Goal: Complete application form: Complete application form

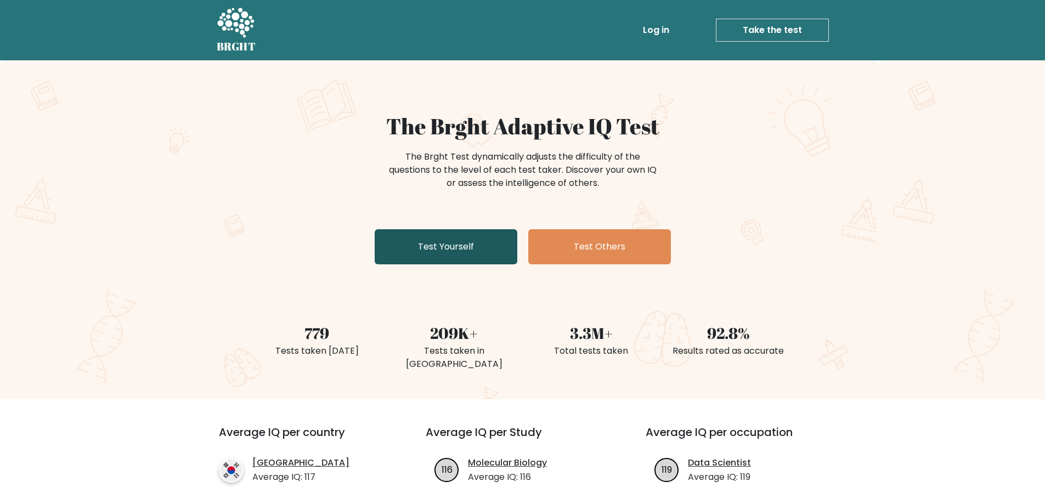
scroll to position [110, 0]
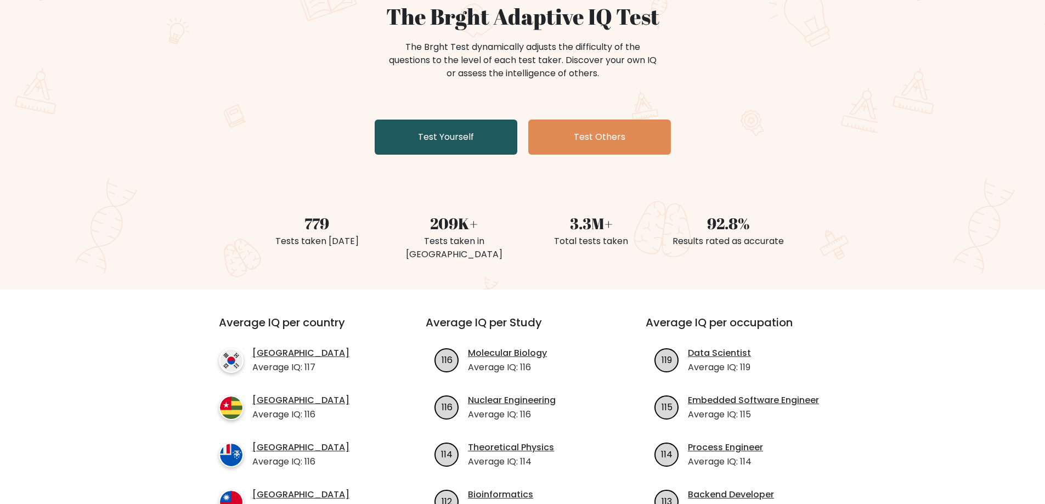
click at [475, 139] on link "Test Yourself" at bounding box center [446, 137] width 143 height 35
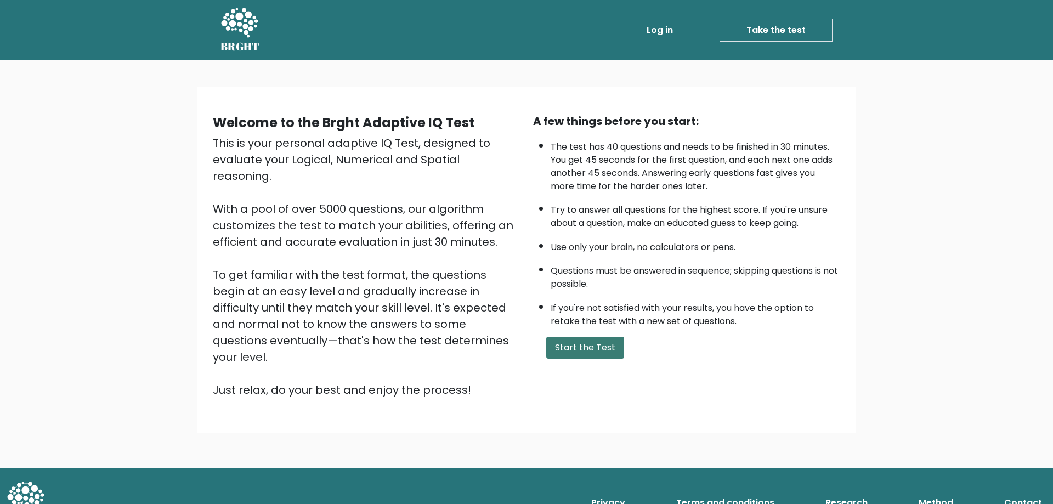
click at [580, 348] on button "Start the Test" at bounding box center [585, 348] width 78 height 22
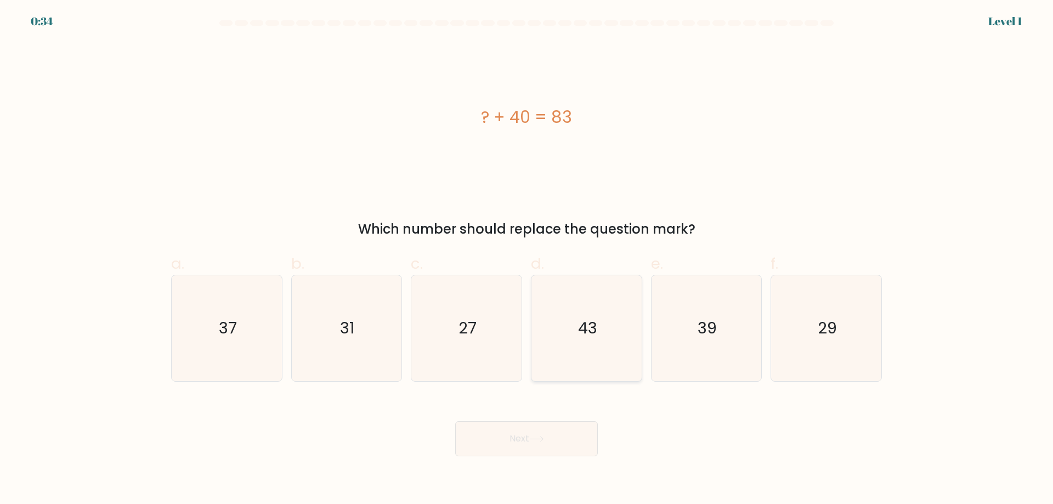
click at [570, 328] on icon "43" at bounding box center [587, 328] width 106 height 106
click at [527, 259] on input "d. 43" at bounding box center [526, 255] width 1 height 7
radio input "true"
click at [560, 434] on button "Next" at bounding box center [526, 438] width 143 height 35
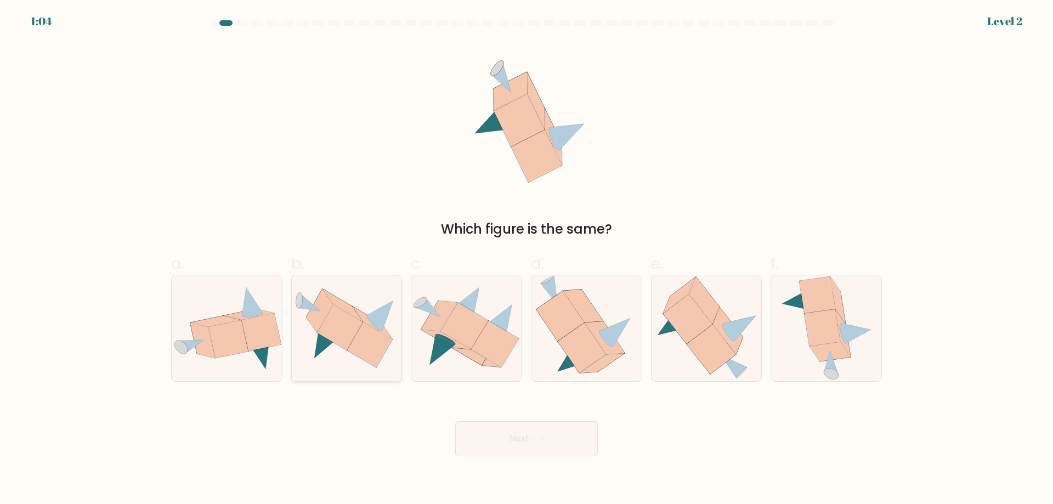
click at [366, 351] on icon at bounding box center [370, 345] width 46 height 46
click at [526, 259] on input "b." at bounding box center [526, 255] width 1 height 7
radio input "true"
click at [508, 430] on button "Next" at bounding box center [526, 438] width 143 height 35
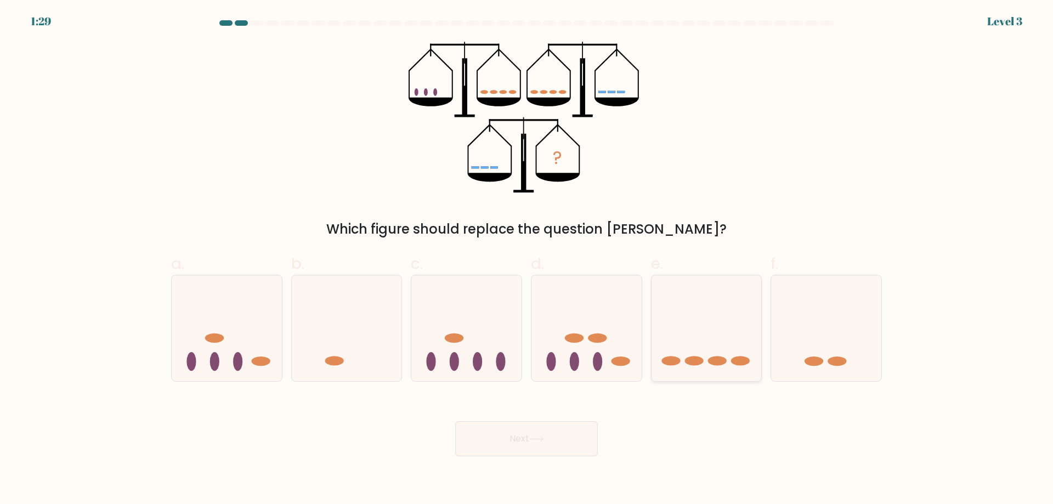
click at [751, 325] on icon at bounding box center [706, 327] width 110 height 91
click at [527, 259] on input "e." at bounding box center [526, 255] width 1 height 7
radio input "true"
click at [524, 434] on button "Next" at bounding box center [526, 438] width 143 height 35
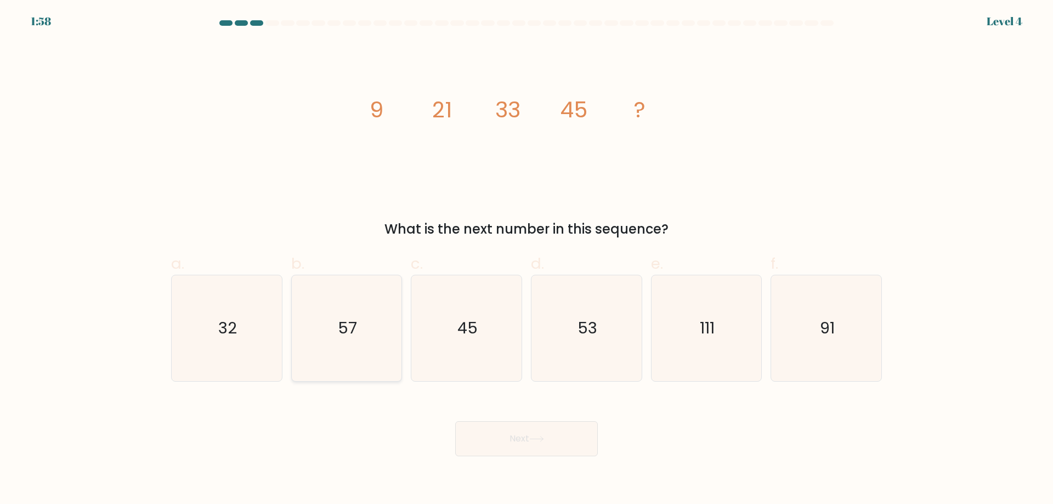
click at [372, 332] on icon "57" at bounding box center [346, 328] width 106 height 106
click at [526, 259] on input "b. 57" at bounding box center [526, 255] width 1 height 7
radio input "true"
click at [513, 442] on button "Next" at bounding box center [526, 438] width 143 height 35
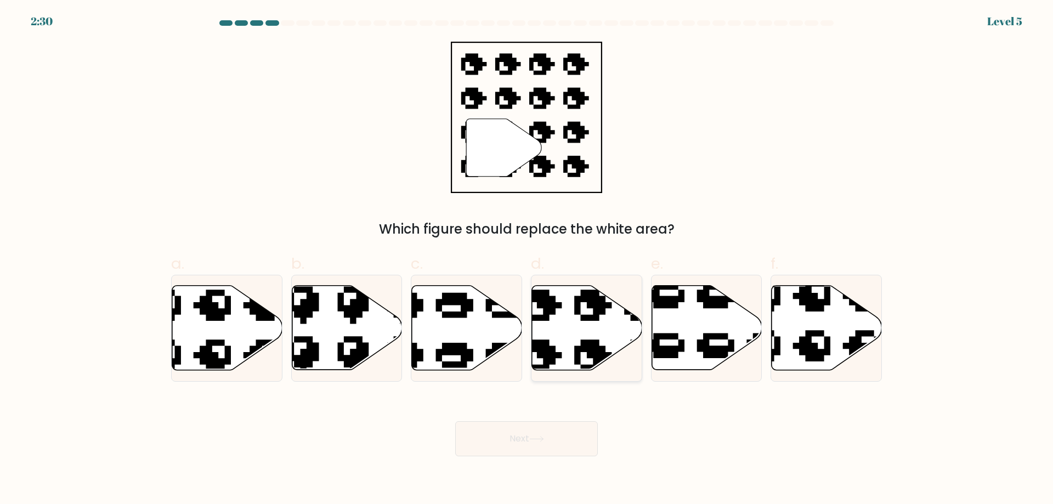
click at [578, 351] on icon at bounding box center [617, 280] width 187 height 181
click at [527, 259] on input "d." at bounding box center [526, 255] width 1 height 7
radio input "true"
click at [532, 440] on icon at bounding box center [536, 439] width 15 height 6
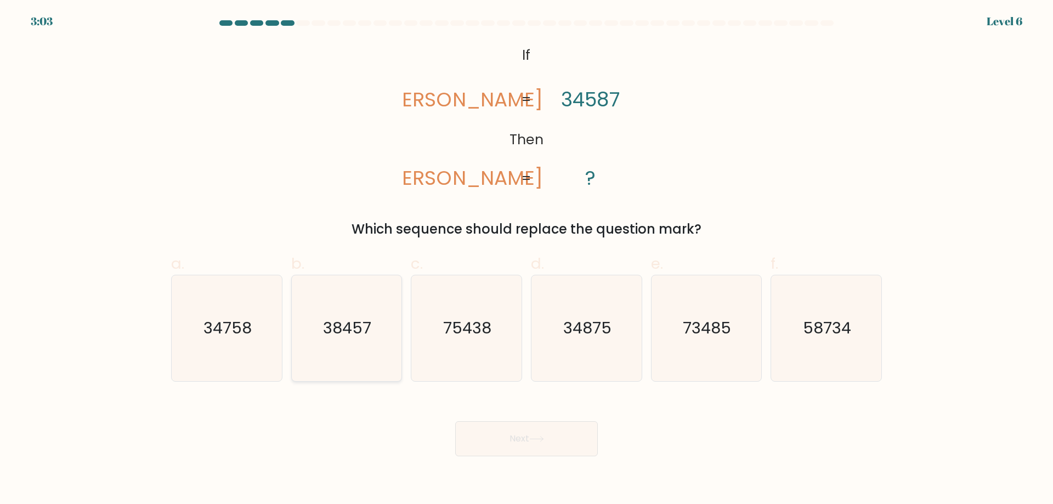
click at [347, 332] on text "38457" at bounding box center [348, 328] width 48 height 22
click at [526, 259] on input "b. 38457" at bounding box center [526, 255] width 1 height 7
radio input "true"
click at [532, 424] on button "Next" at bounding box center [526, 438] width 143 height 35
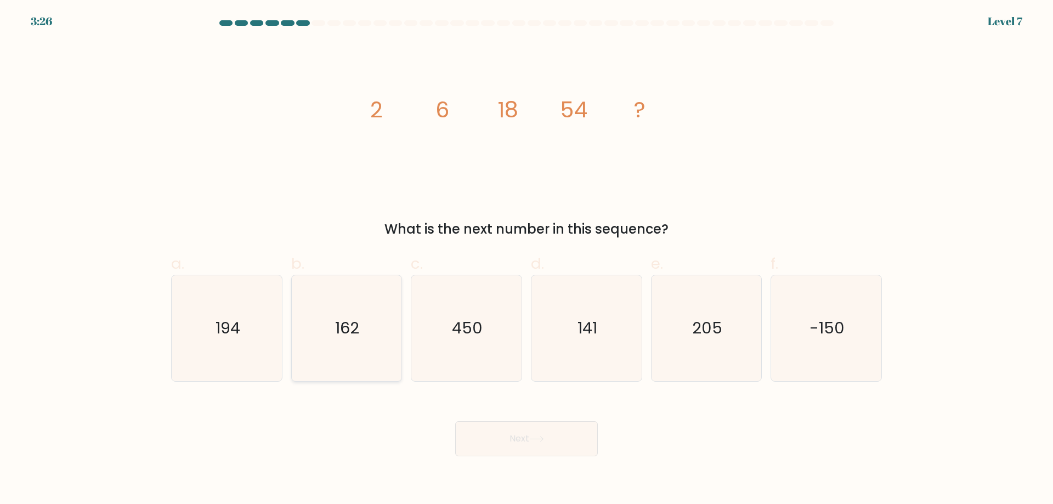
click at [335, 349] on icon "162" at bounding box center [346, 328] width 106 height 106
click at [526, 259] on input "b. 162" at bounding box center [526, 255] width 1 height 7
radio input "true"
click at [531, 417] on div "Next" at bounding box center [526, 425] width 724 height 61
click at [532, 430] on button "Next" at bounding box center [526, 438] width 143 height 35
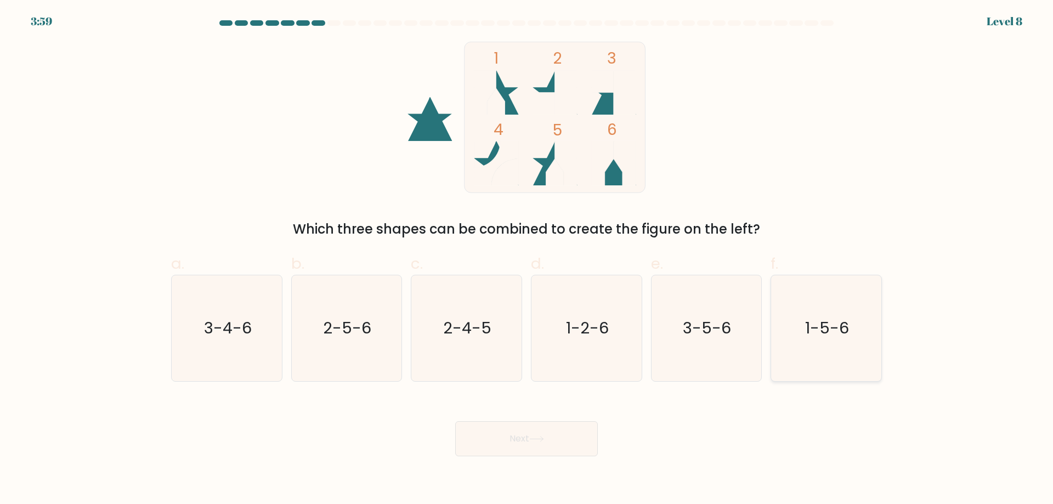
click at [804, 338] on icon "1-5-6" at bounding box center [826, 328] width 106 height 106
click at [527, 259] on input "f. 1-5-6" at bounding box center [526, 255] width 1 height 7
radio input "true"
click at [521, 436] on button "Next" at bounding box center [526, 438] width 143 height 35
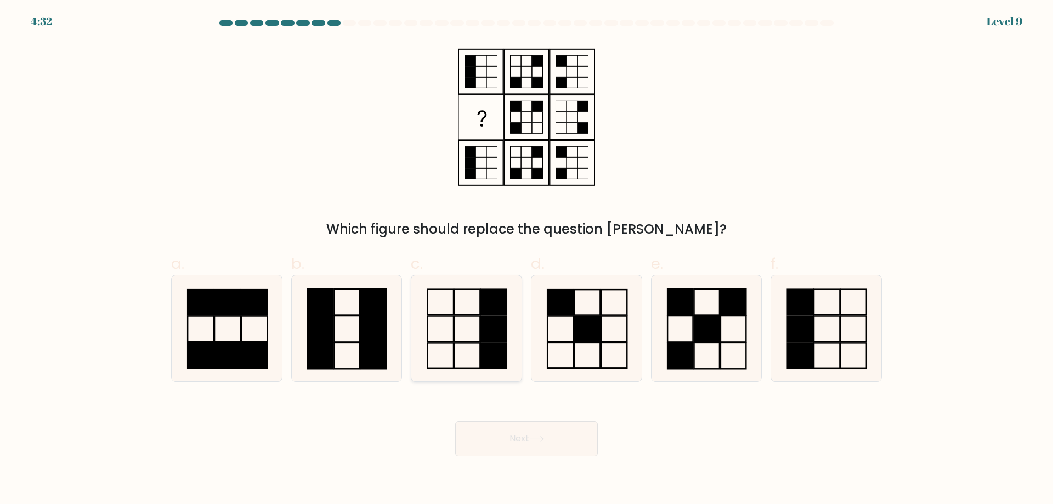
click at [473, 315] on rect at bounding box center [467, 302] width 26 height 25
click at [526, 259] on input "c." at bounding box center [526, 255] width 1 height 7
radio input "true"
click at [515, 444] on button "Next" at bounding box center [526, 438] width 143 height 35
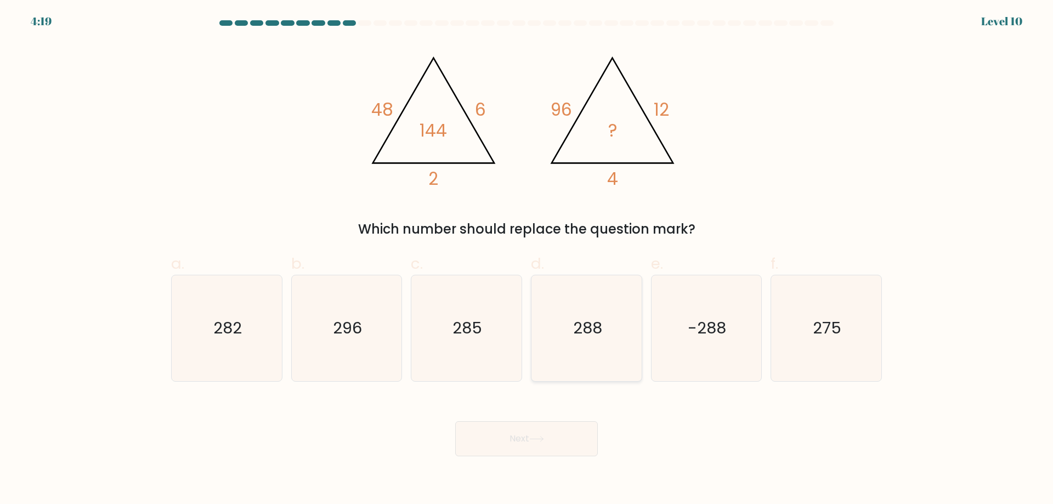
click at [576, 325] on text "288" at bounding box center [587, 328] width 29 height 22
click at [527, 259] on input "d. 288" at bounding box center [526, 255] width 1 height 7
radio input "true"
click at [518, 439] on button "Next" at bounding box center [526, 438] width 143 height 35
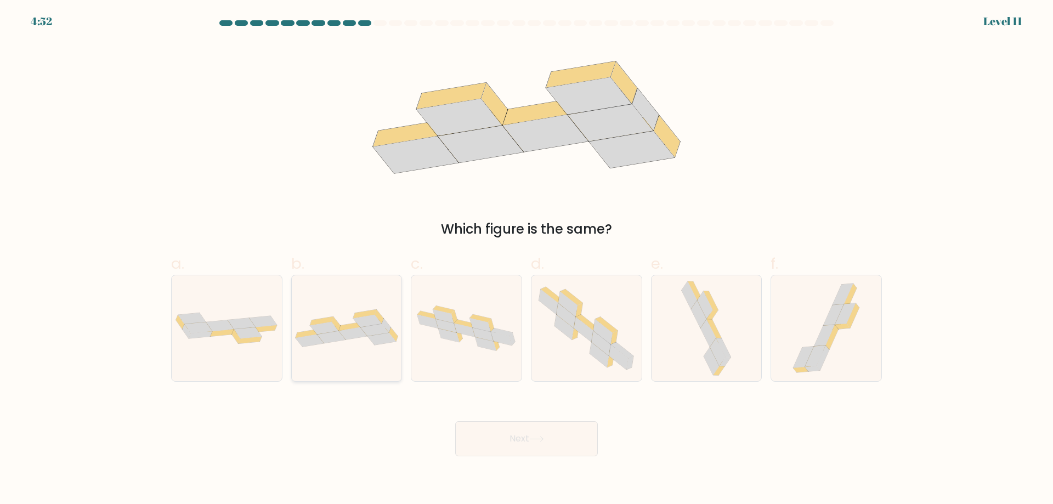
click at [362, 327] on icon at bounding box center [374, 330] width 29 height 13
click at [526, 259] on input "b." at bounding box center [526, 255] width 1 height 7
radio input "true"
click at [522, 440] on button "Next" at bounding box center [526, 438] width 143 height 35
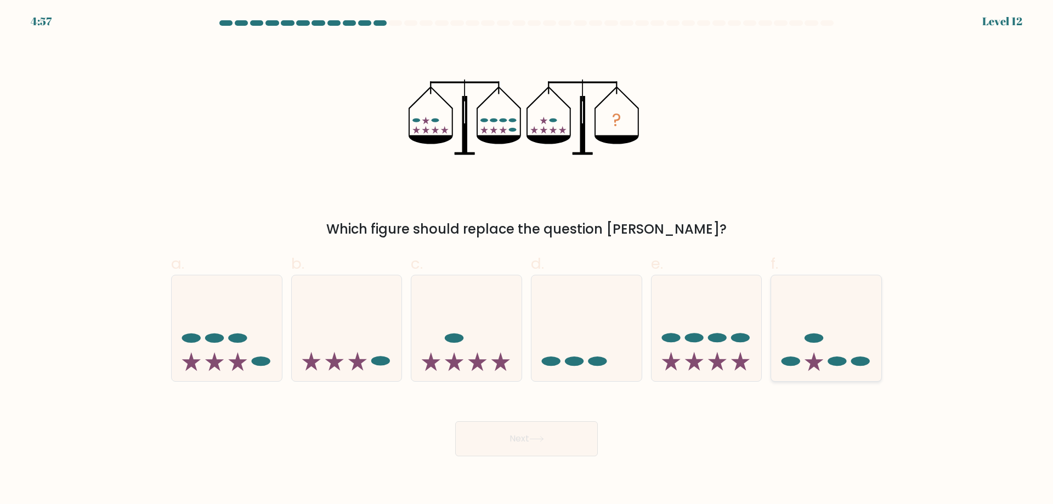
click at [819, 353] on icon at bounding box center [826, 327] width 110 height 91
click at [527, 259] on input "f." at bounding box center [526, 255] width 1 height 7
radio input "true"
click at [519, 446] on button "Next" at bounding box center [526, 438] width 143 height 35
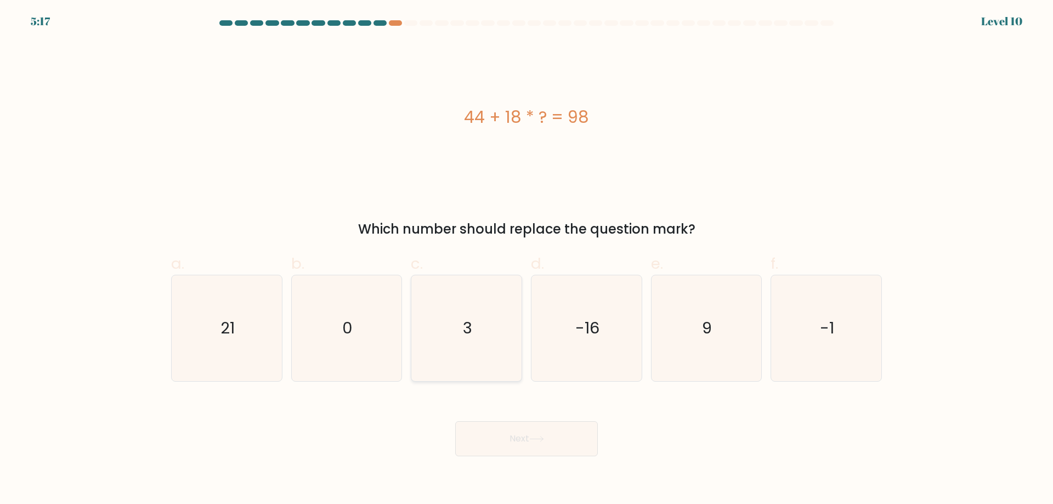
click at [492, 331] on icon "3" at bounding box center [466, 328] width 106 height 106
click at [526, 259] on input "c. 3" at bounding box center [526, 255] width 1 height 7
radio input "true"
click at [498, 444] on button "Next" at bounding box center [526, 438] width 143 height 35
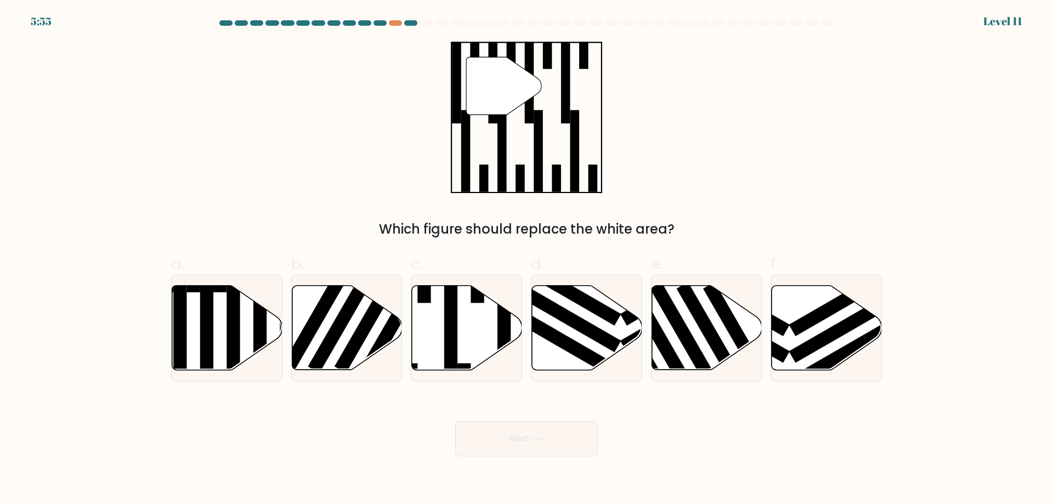
click at [167, 330] on div "a." at bounding box center [227, 316] width 120 height 129
click at [219, 345] on icon at bounding box center [227, 328] width 110 height 84
click at [526, 259] on input "a." at bounding box center [526, 255] width 1 height 7
radio input "true"
click at [530, 439] on button "Next" at bounding box center [526, 438] width 143 height 35
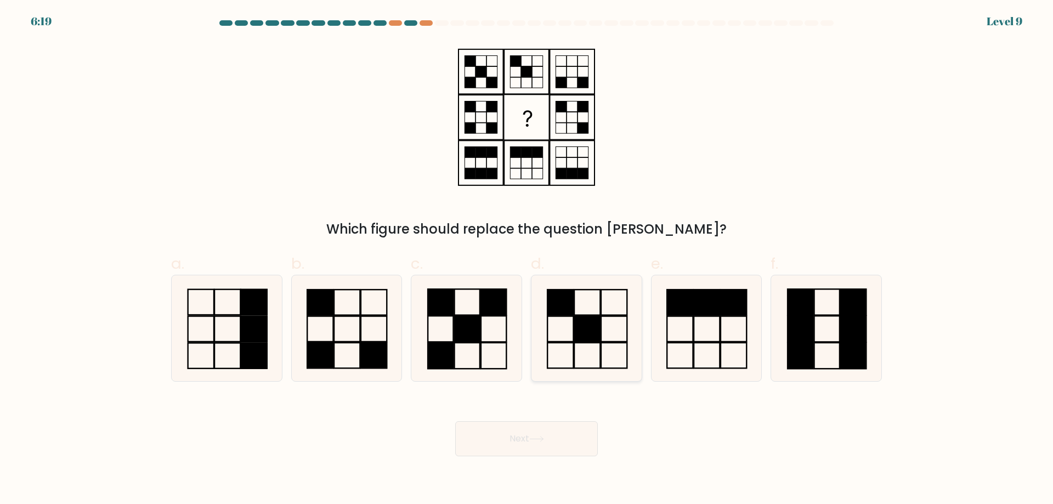
click at [578, 358] on icon at bounding box center [587, 328] width 106 height 106
click at [527, 259] on input "d." at bounding box center [526, 255] width 1 height 7
radio input "true"
click at [526, 448] on button "Next" at bounding box center [526, 438] width 143 height 35
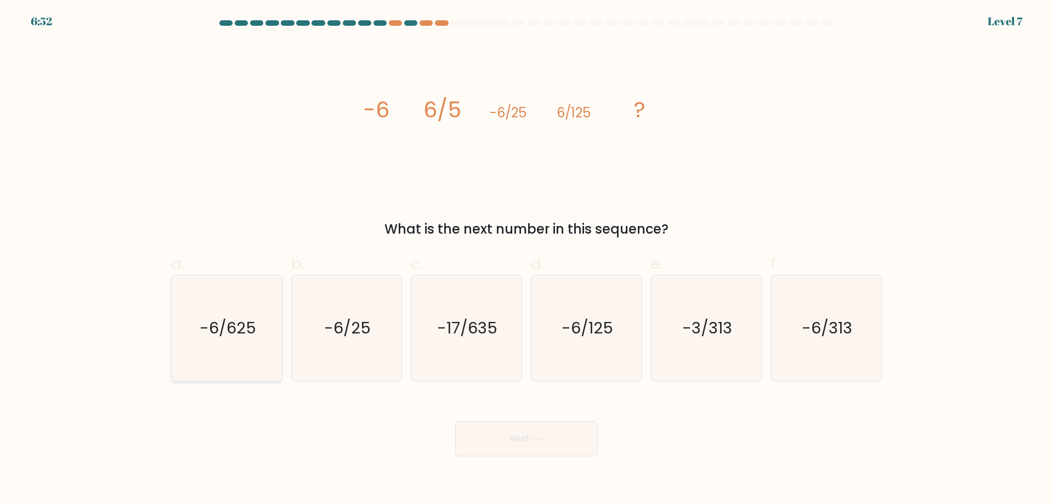
click at [255, 344] on icon "-6/625" at bounding box center [227, 328] width 106 height 106
click at [526, 259] on input "a. -6/625" at bounding box center [526, 255] width 1 height 7
radio input "true"
click at [565, 446] on button "Next" at bounding box center [526, 438] width 143 height 35
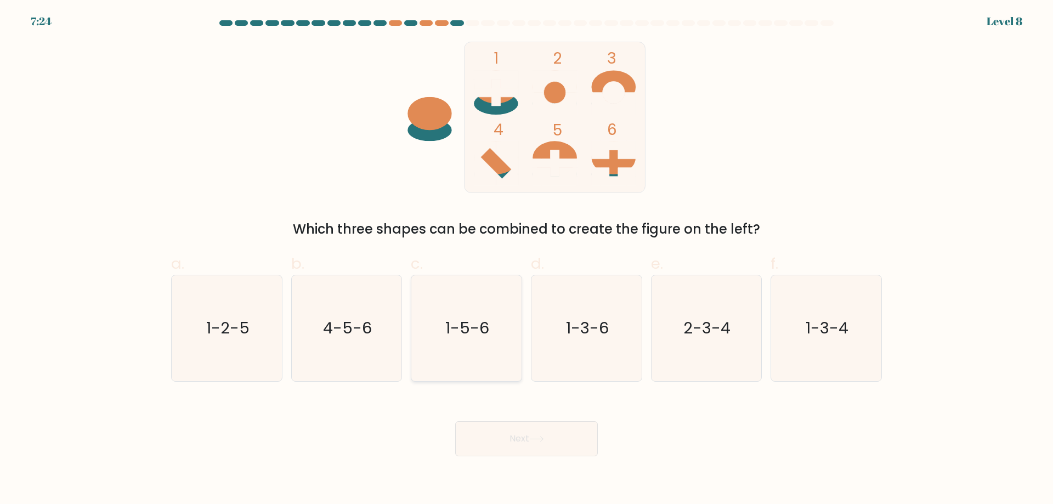
drag, startPoint x: 460, startPoint y: 337, endPoint x: 466, endPoint y: 339, distance: 6.4
click at [460, 337] on text "1-5-6" at bounding box center [468, 328] width 44 height 22
click at [526, 259] on input "c. 1-5-6" at bounding box center [526, 255] width 1 height 7
radio input "true"
click at [542, 434] on button "Next" at bounding box center [526, 438] width 143 height 35
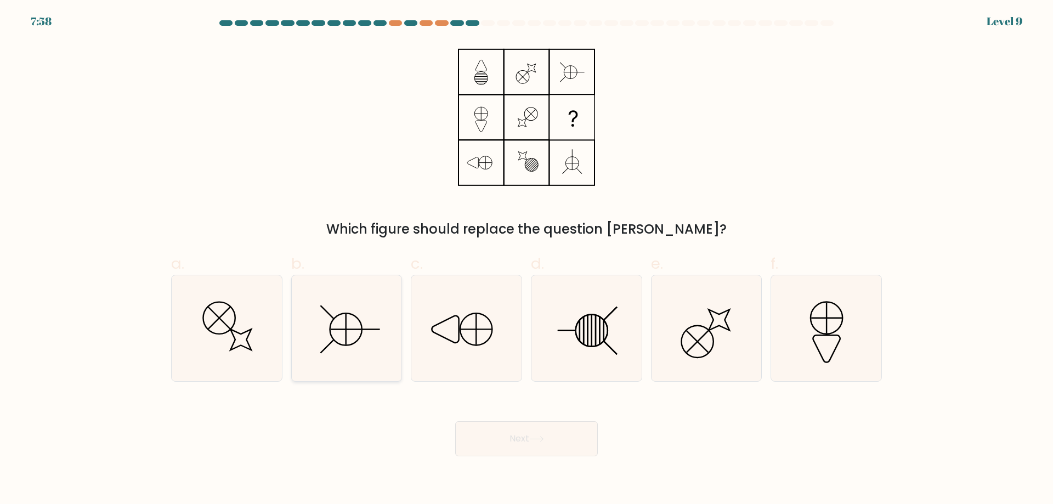
click at [364, 339] on icon at bounding box center [346, 328] width 106 height 106
click at [526, 259] on input "b." at bounding box center [526, 255] width 1 height 7
radio input "true"
click at [563, 447] on button "Next" at bounding box center [526, 438] width 143 height 35
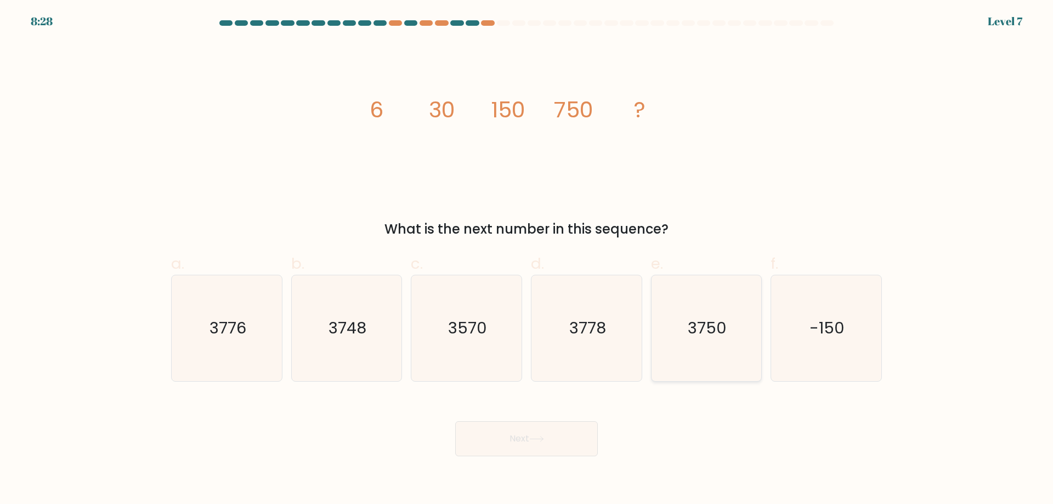
click at [734, 325] on icon "3750" at bounding box center [706, 328] width 106 height 106
click at [527, 259] on input "e. 3750" at bounding box center [526, 255] width 1 height 7
radio input "true"
click at [547, 445] on button "Next" at bounding box center [526, 438] width 143 height 35
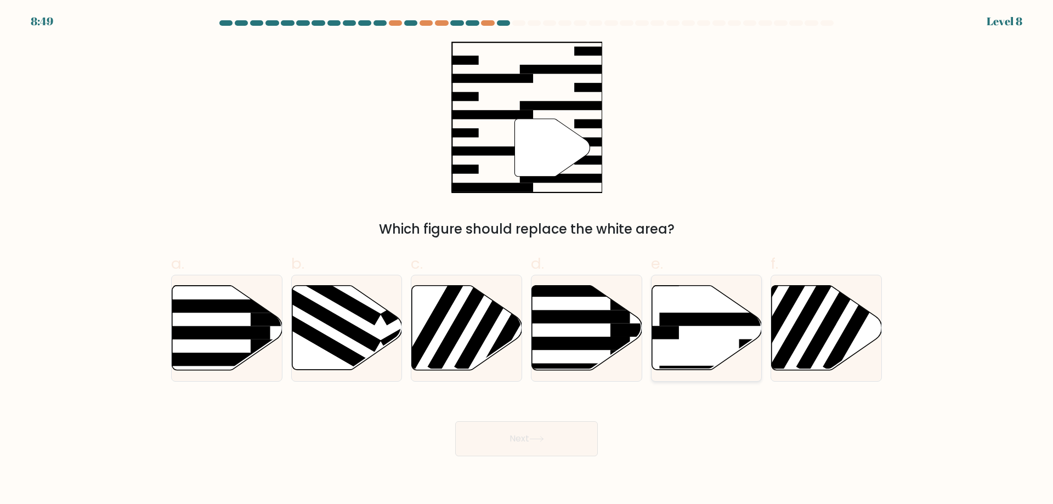
click at [687, 354] on icon at bounding box center [706, 328] width 110 height 84
click at [527, 259] on input "e." at bounding box center [526, 255] width 1 height 7
radio input "true"
click at [539, 439] on icon at bounding box center [536, 438] width 13 height 5
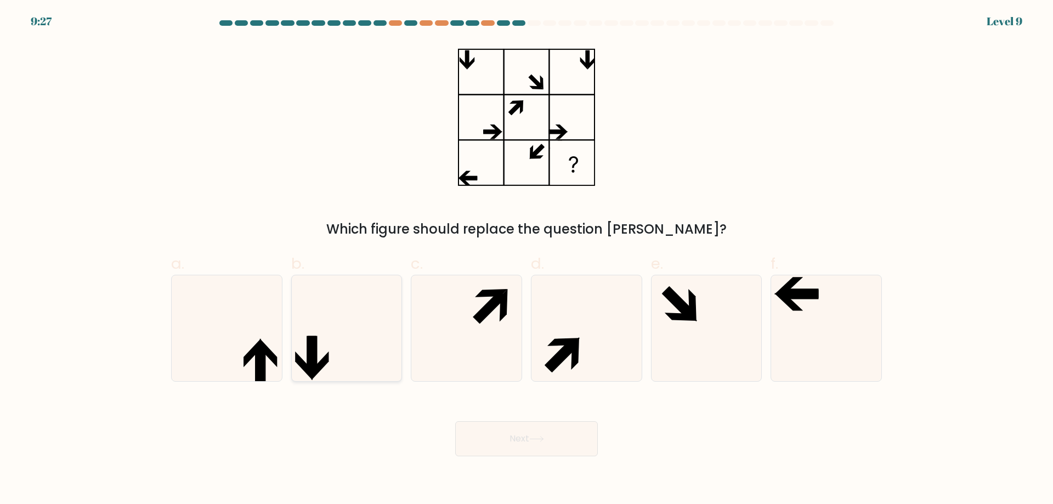
click at [393, 309] on icon at bounding box center [346, 328] width 106 height 106
click at [526, 259] on input "b." at bounding box center [526, 255] width 1 height 7
radio input "true"
click at [536, 441] on icon at bounding box center [536, 439] width 15 height 6
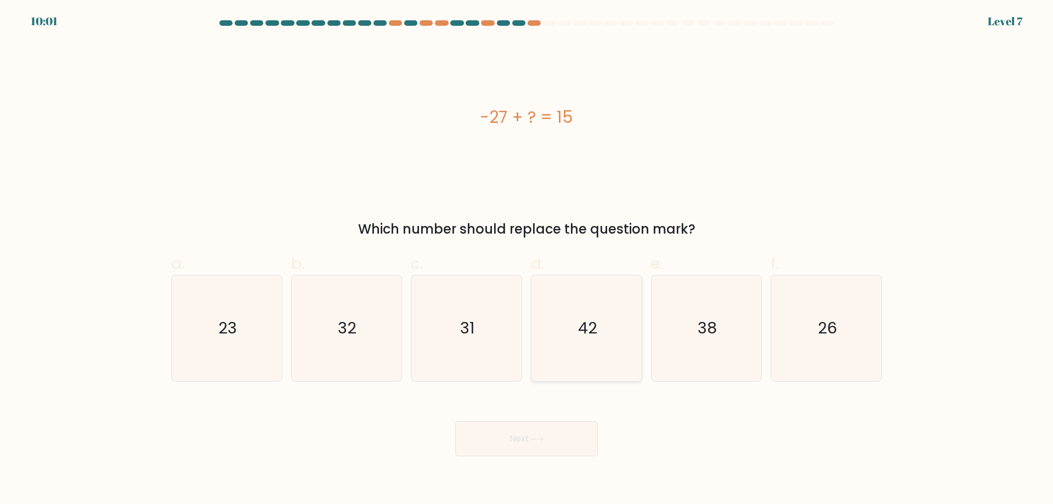
click at [604, 338] on icon "42" at bounding box center [587, 328] width 106 height 106
click at [527, 259] on input "d. 42" at bounding box center [526, 255] width 1 height 7
radio input "true"
click at [563, 440] on button "Next" at bounding box center [526, 438] width 143 height 35
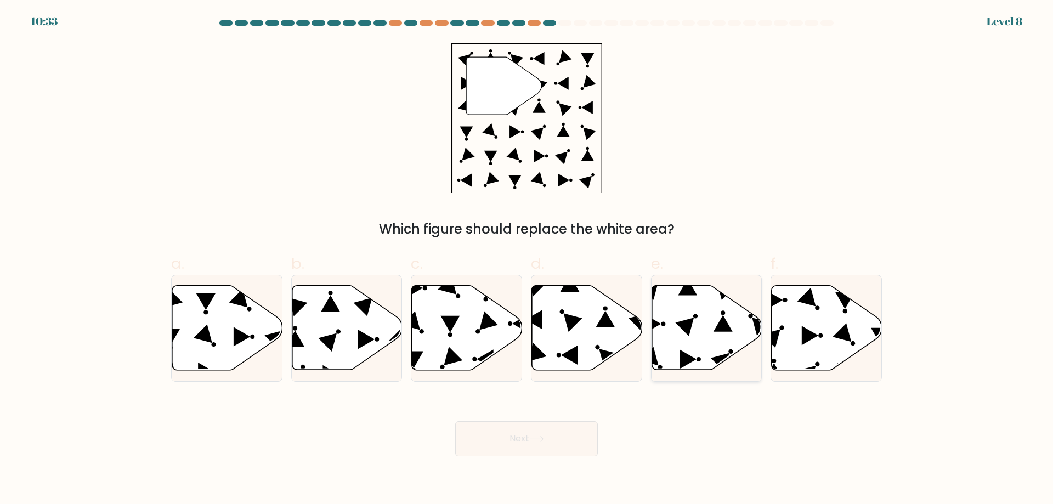
click at [690, 331] on icon at bounding box center [684, 326] width 19 height 19
click at [527, 259] on input "e." at bounding box center [526, 255] width 1 height 7
radio input "true"
click at [560, 437] on button "Next" at bounding box center [526, 438] width 143 height 35
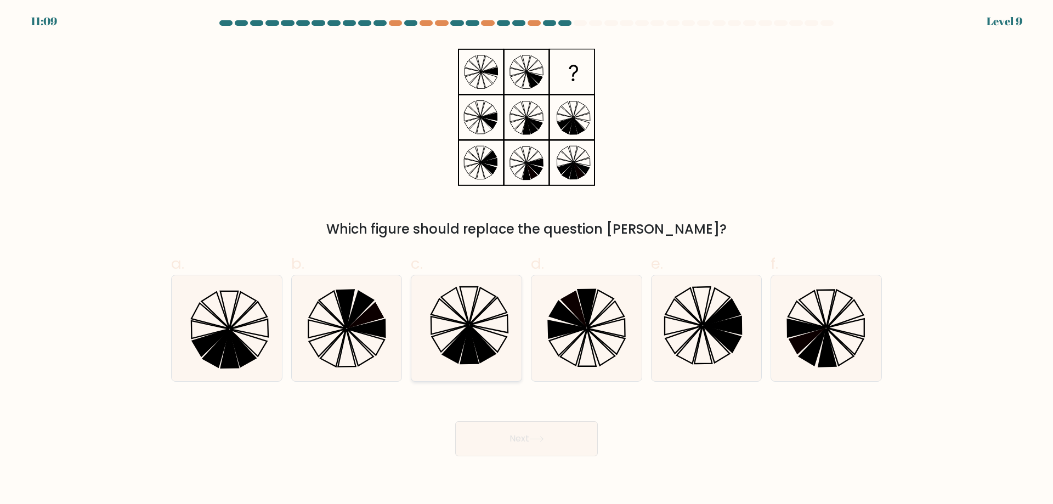
click at [474, 338] on icon at bounding box center [482, 344] width 26 height 37
click at [526, 259] on input "c." at bounding box center [526, 255] width 1 height 7
radio input "true"
click at [557, 433] on button "Next" at bounding box center [526, 438] width 143 height 35
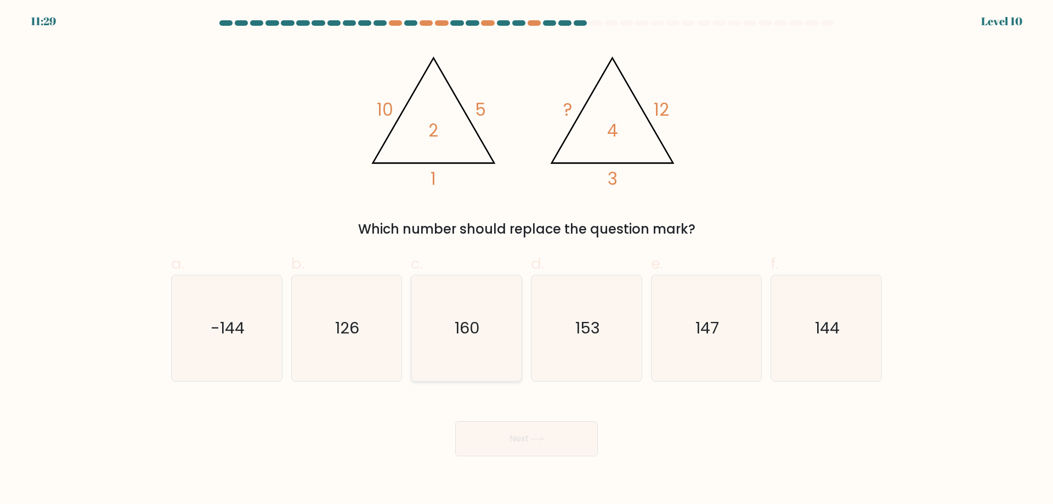
click at [476, 338] on text "160" at bounding box center [467, 328] width 25 height 22
click at [526, 259] on input "c. 160" at bounding box center [526, 255] width 1 height 7
radio input "true"
click at [522, 426] on button "Next" at bounding box center [526, 438] width 143 height 35
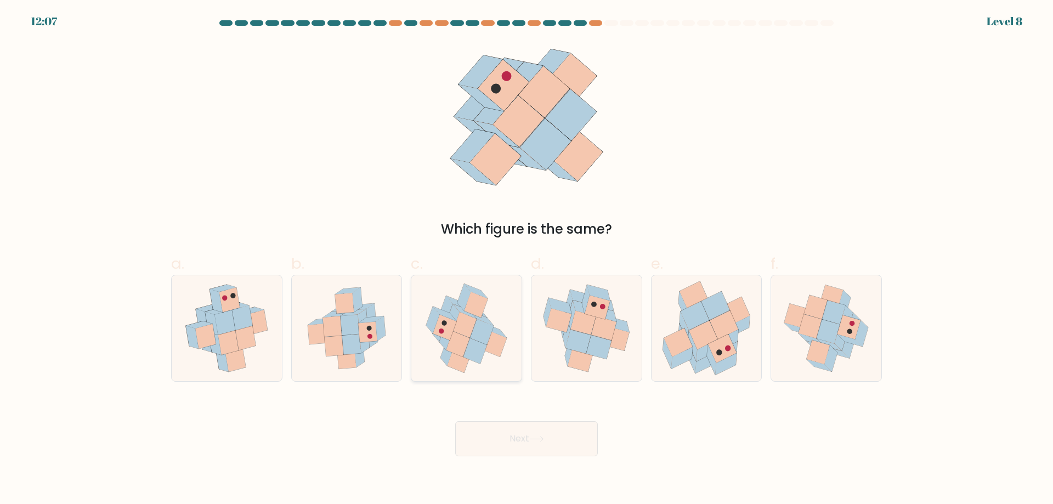
click at [466, 348] on icon at bounding box center [466, 328] width 100 height 106
click at [526, 259] on input "c." at bounding box center [526, 255] width 1 height 7
radio input "true"
click at [586, 356] on icon at bounding box center [580, 360] width 25 height 24
click at [527, 259] on input "d." at bounding box center [526, 255] width 1 height 7
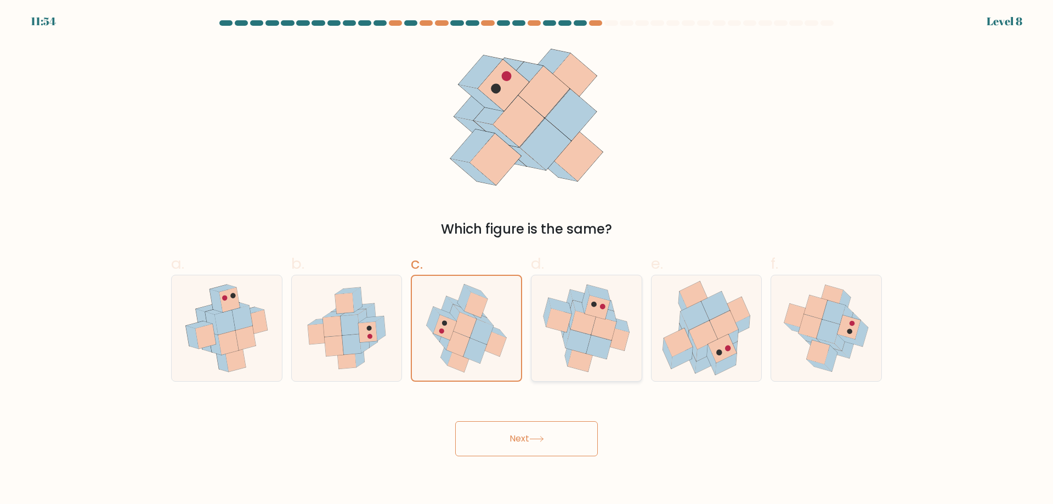
radio input "true"
click at [537, 432] on button "Next" at bounding box center [526, 438] width 143 height 35
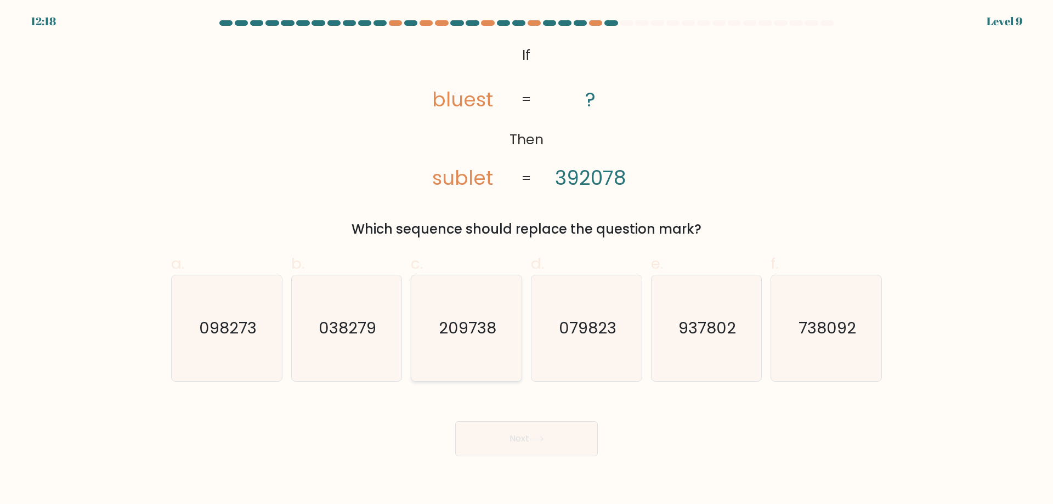
click at [451, 347] on icon "209738" at bounding box center [466, 328] width 106 height 106
click at [526, 259] on input "c. 209738" at bounding box center [526, 255] width 1 height 7
radio input "true"
click at [524, 447] on button "Next" at bounding box center [526, 438] width 143 height 35
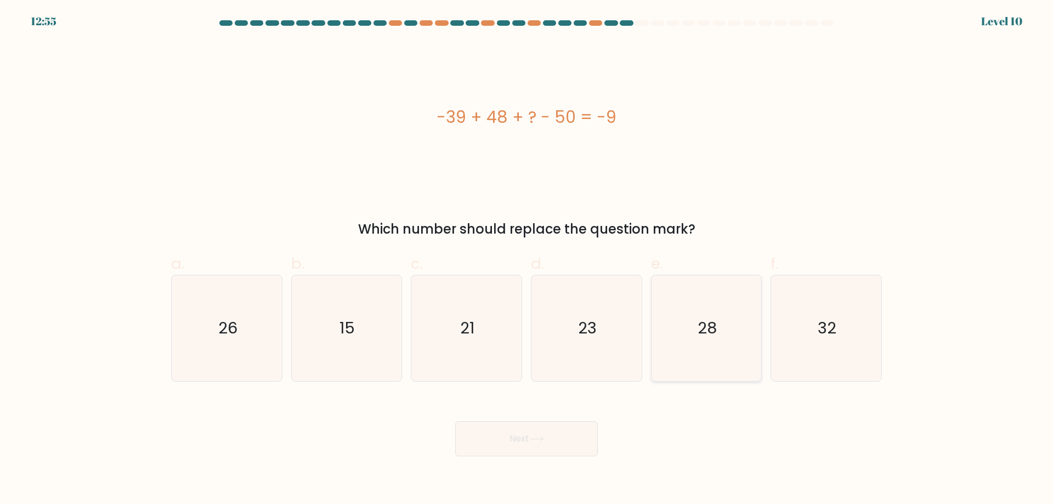
click at [705, 330] on text "28" at bounding box center [706, 328] width 19 height 22
click at [527, 259] on input "e. 28" at bounding box center [526, 255] width 1 height 7
radio input "true"
click at [545, 435] on button "Next" at bounding box center [526, 438] width 143 height 35
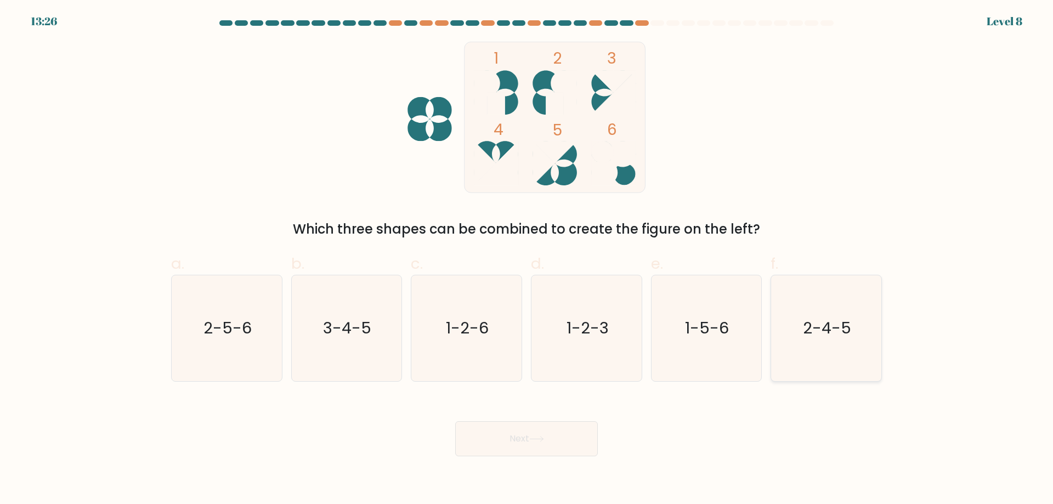
click at [807, 344] on icon "2-4-5" at bounding box center [826, 328] width 106 height 106
click at [527, 259] on input "f. 2-4-5" at bounding box center [526, 255] width 1 height 7
radio input "true"
click at [518, 434] on button "Next" at bounding box center [526, 438] width 143 height 35
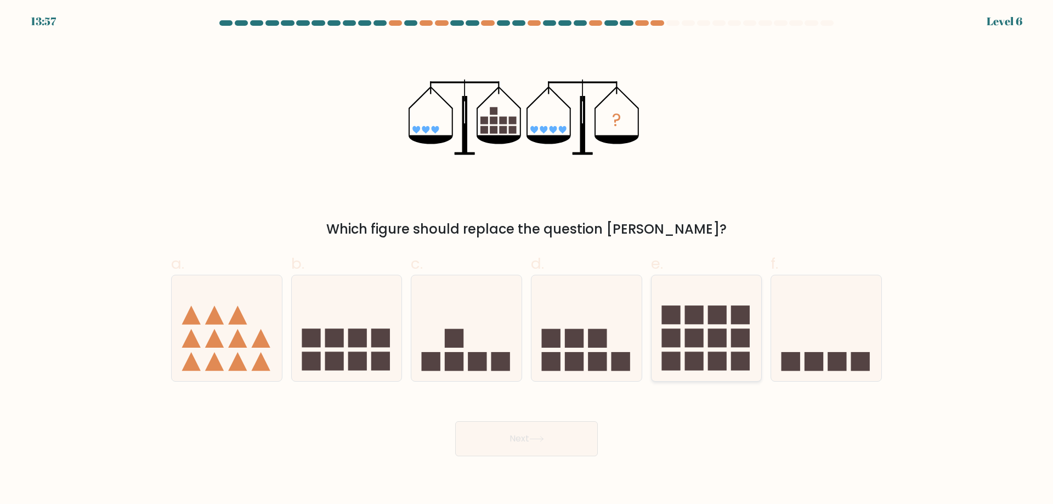
click at [706, 332] on icon at bounding box center [706, 327] width 110 height 91
click at [527, 259] on input "e." at bounding box center [526, 255] width 1 height 7
radio input "true"
click at [516, 440] on button "Next" at bounding box center [526, 438] width 143 height 35
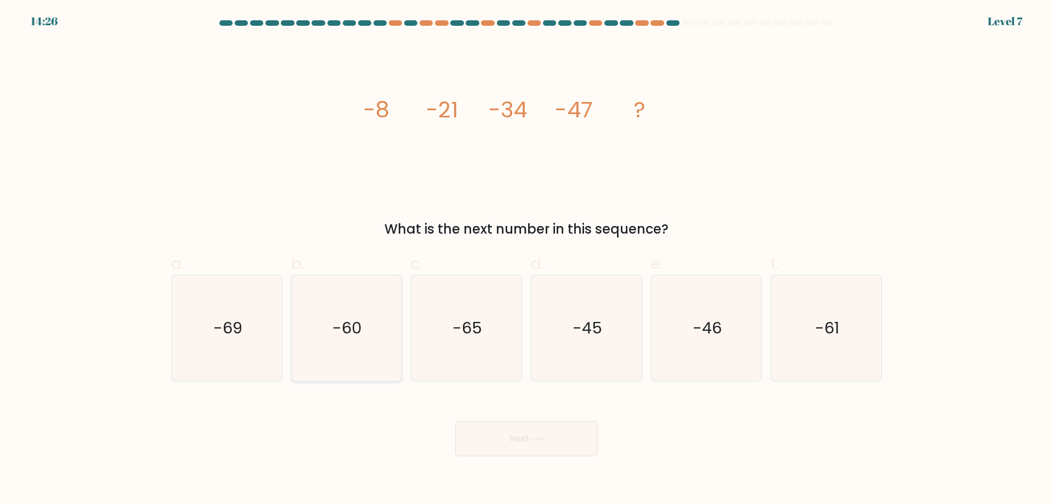
drag, startPoint x: 360, startPoint y: 343, endPoint x: 369, endPoint y: 344, distance: 9.3
click at [360, 343] on icon "-60" at bounding box center [346, 328] width 106 height 106
click at [526, 259] on input "b. -60" at bounding box center [526, 255] width 1 height 7
radio input "true"
click at [500, 442] on button "Next" at bounding box center [526, 438] width 143 height 35
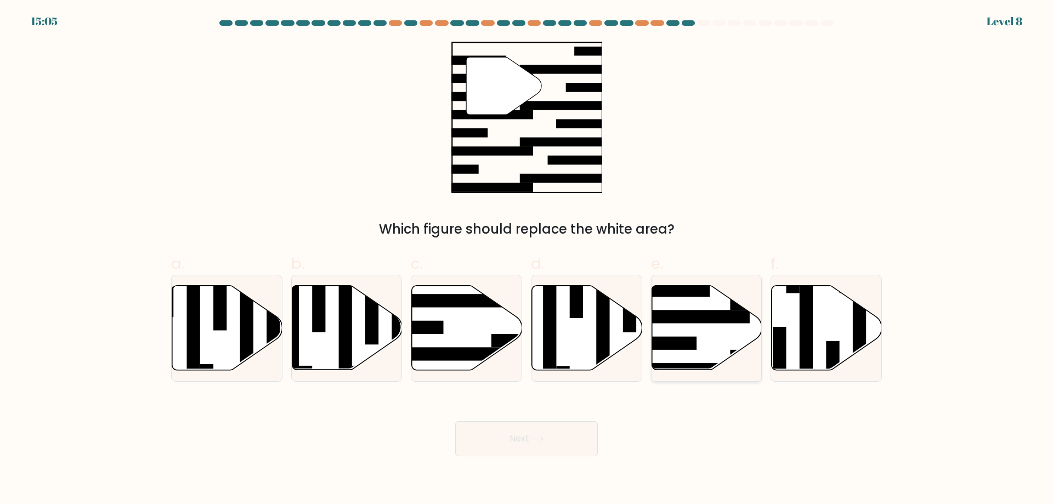
click at [694, 336] on icon at bounding box center [706, 328] width 110 height 84
click at [527, 259] on input "e." at bounding box center [526, 255] width 1 height 7
radio input "true"
click at [508, 427] on button "Next" at bounding box center [526, 438] width 143 height 35
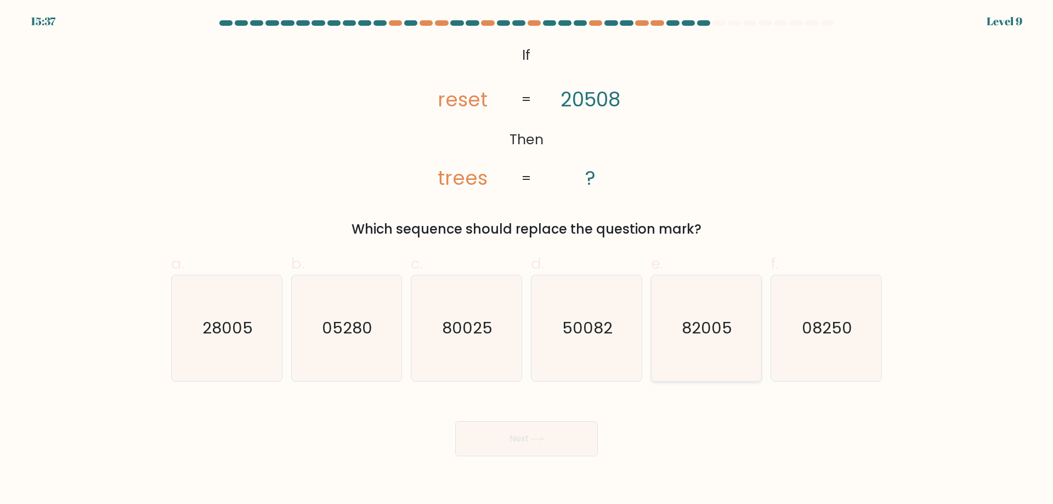
click at [697, 313] on icon "82005" at bounding box center [706, 328] width 106 height 106
click at [527, 259] on input "e. 82005" at bounding box center [526, 255] width 1 height 7
radio input "true"
click at [544, 434] on button "Next" at bounding box center [526, 438] width 143 height 35
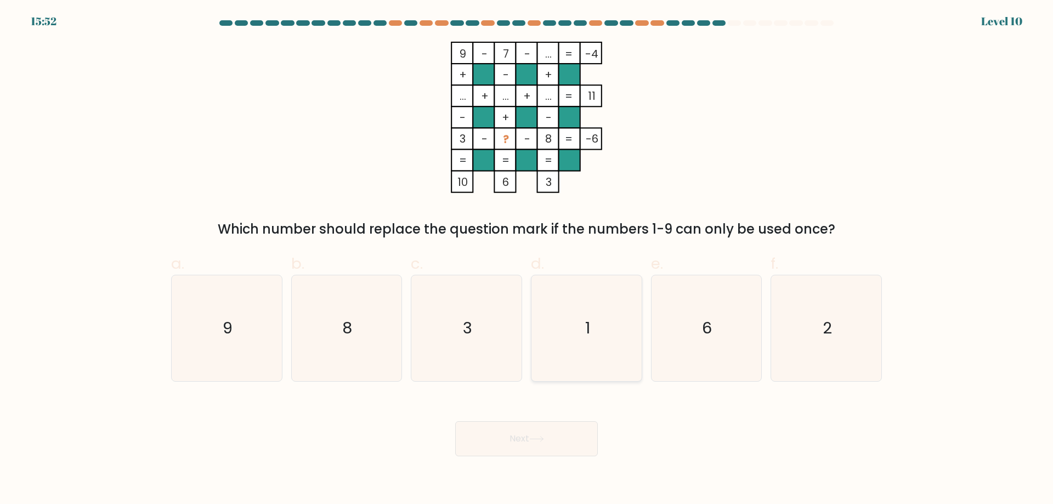
click at [553, 346] on icon "1" at bounding box center [587, 328] width 106 height 106
click at [527, 259] on input "d. 1" at bounding box center [526, 255] width 1 height 7
radio input "true"
click at [540, 426] on button "Next" at bounding box center [526, 438] width 143 height 35
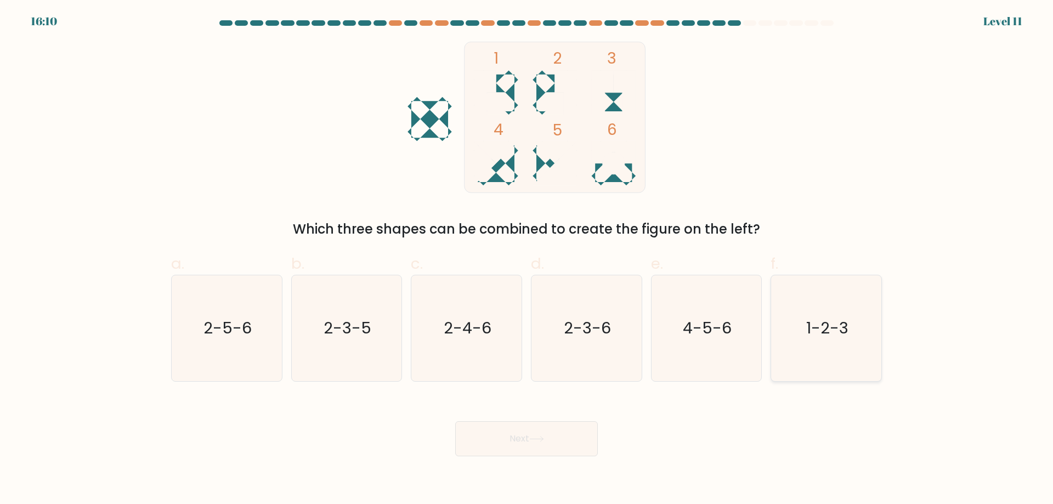
click at [821, 320] on text "1-2-3" at bounding box center [827, 328] width 42 height 22
click at [527, 259] on input "f. 1-2-3" at bounding box center [526, 255] width 1 height 7
radio input "true"
click at [522, 427] on button "Next" at bounding box center [526, 438] width 143 height 35
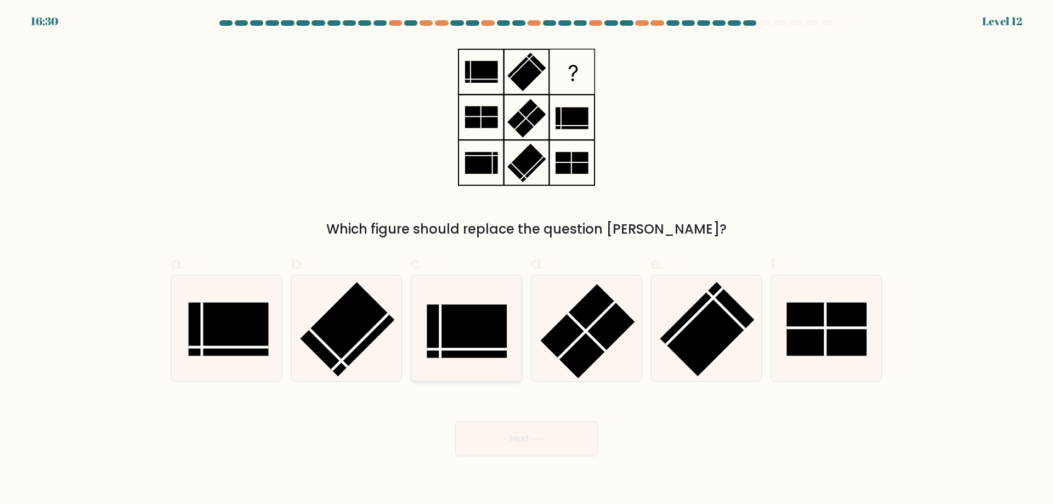
click at [476, 351] on rect at bounding box center [467, 330] width 80 height 53
click at [526, 259] on input "c." at bounding box center [526, 255] width 1 height 7
radio input "true"
click at [804, 336] on rect at bounding box center [826, 329] width 80 height 53
click at [527, 259] on input "f." at bounding box center [526, 255] width 1 height 7
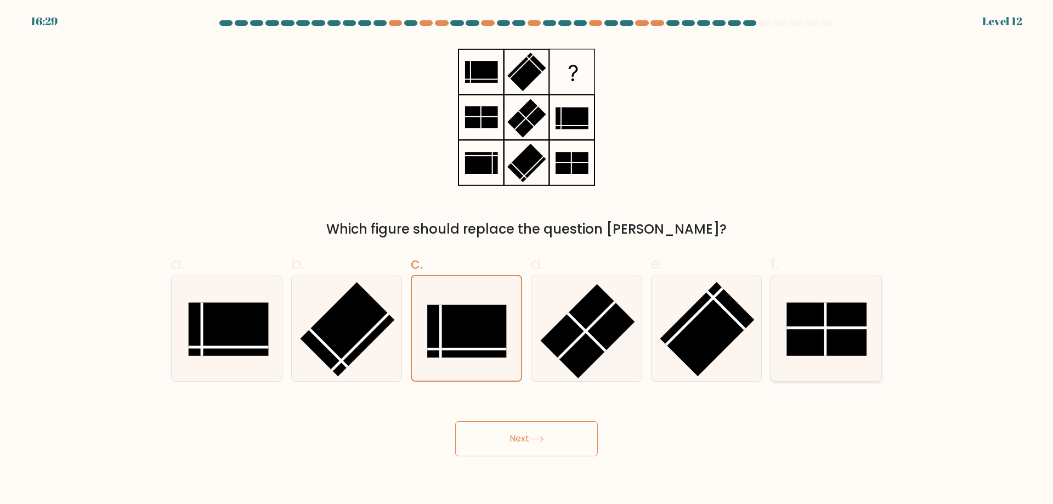
radio input "true"
click at [510, 444] on button "Next" at bounding box center [526, 438] width 143 height 35
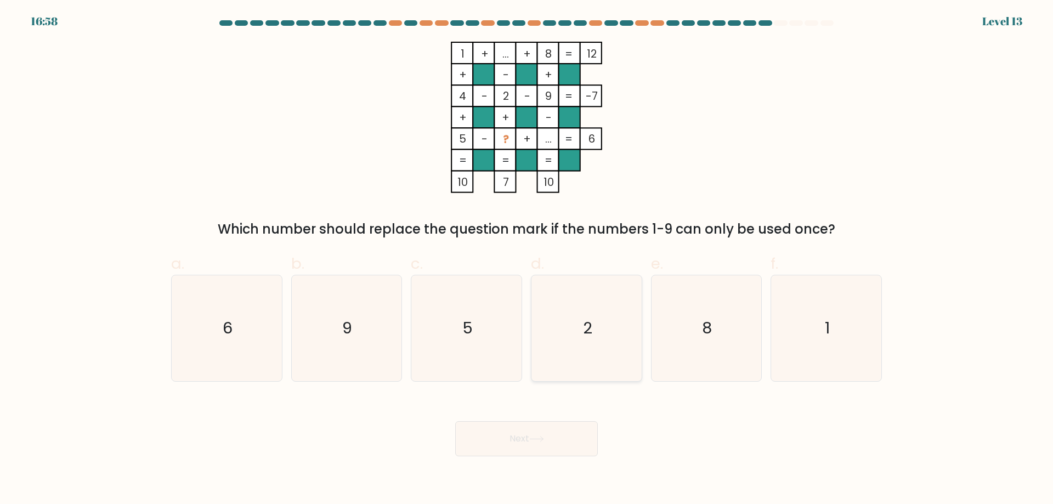
click at [591, 359] on icon "2" at bounding box center [587, 328] width 106 height 106
click at [527, 259] on input "d. 2" at bounding box center [526, 255] width 1 height 7
radio input "true"
click at [548, 424] on button "Next" at bounding box center [526, 438] width 143 height 35
click at [542, 447] on button "Next" at bounding box center [526, 438] width 143 height 35
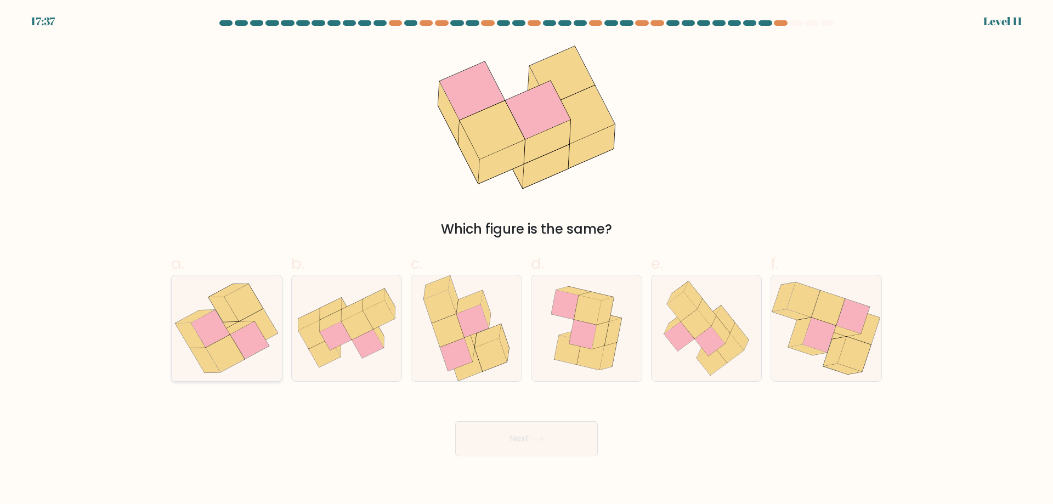
click at [264, 351] on icon at bounding box center [226, 328] width 107 height 106
click at [526, 259] on input "a." at bounding box center [526, 255] width 1 height 7
radio input "true"
click at [515, 445] on button "Next" at bounding box center [526, 438] width 143 height 35
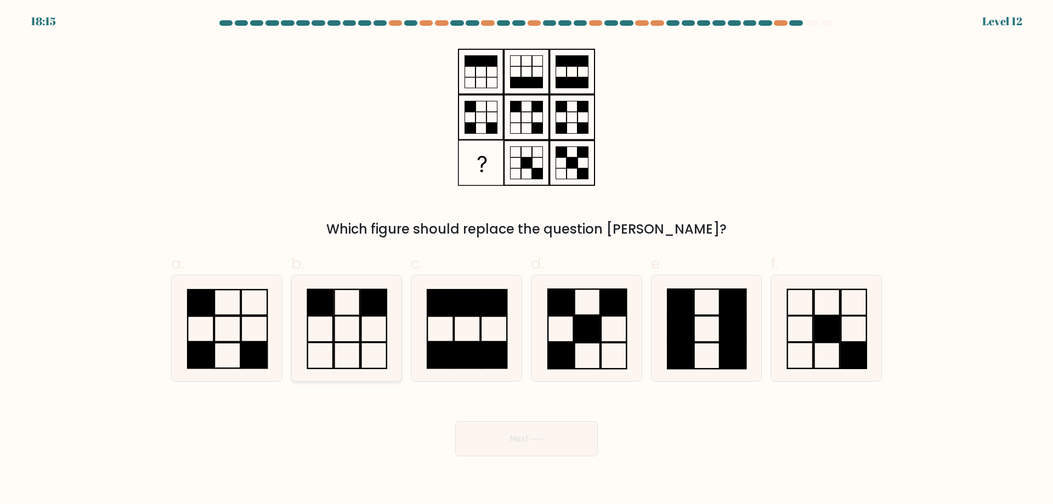
click at [335, 331] on rect at bounding box center [346, 329] width 25 height 26
click at [526, 259] on input "b." at bounding box center [526, 255] width 1 height 7
radio input "true"
click at [529, 434] on button "Next" at bounding box center [526, 438] width 143 height 35
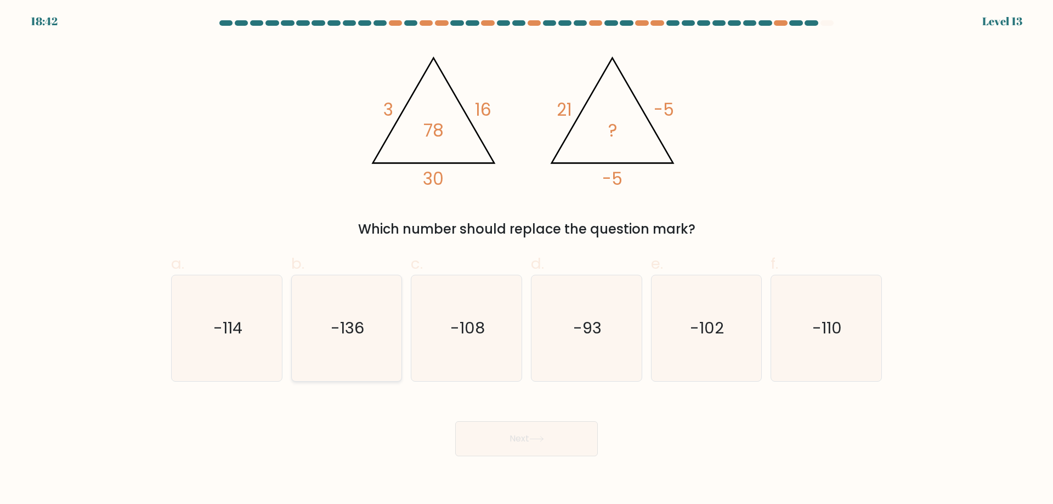
click at [377, 334] on icon "-136" at bounding box center [346, 328] width 106 height 106
click at [526, 259] on input "b. -136" at bounding box center [526, 255] width 1 height 7
radio input "true"
click at [546, 456] on body "18:41 Level 13" at bounding box center [526, 252] width 1053 height 504
click at [537, 442] on button "Next" at bounding box center [526, 438] width 143 height 35
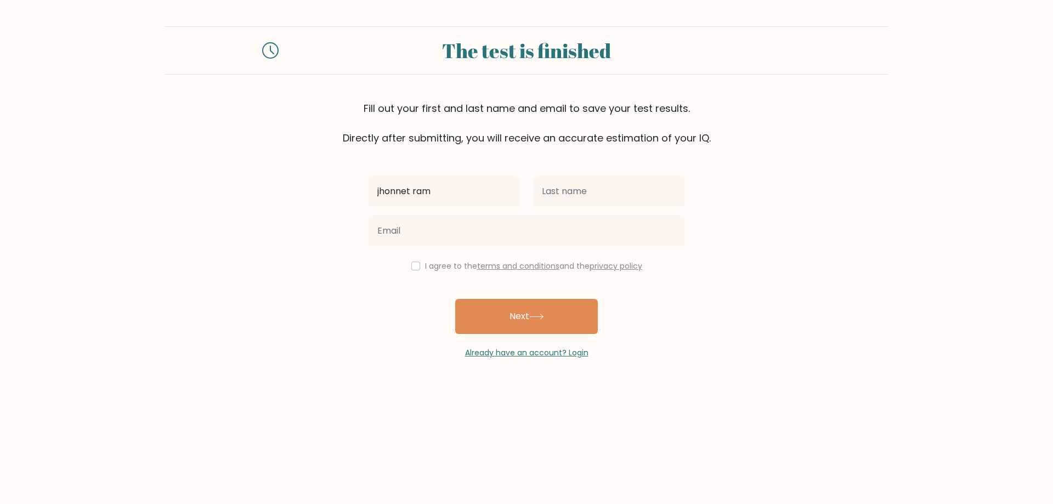
type input "jhonnet ram"
click at [558, 202] on input "text" at bounding box center [608, 191] width 151 height 31
type input "mabitasan"
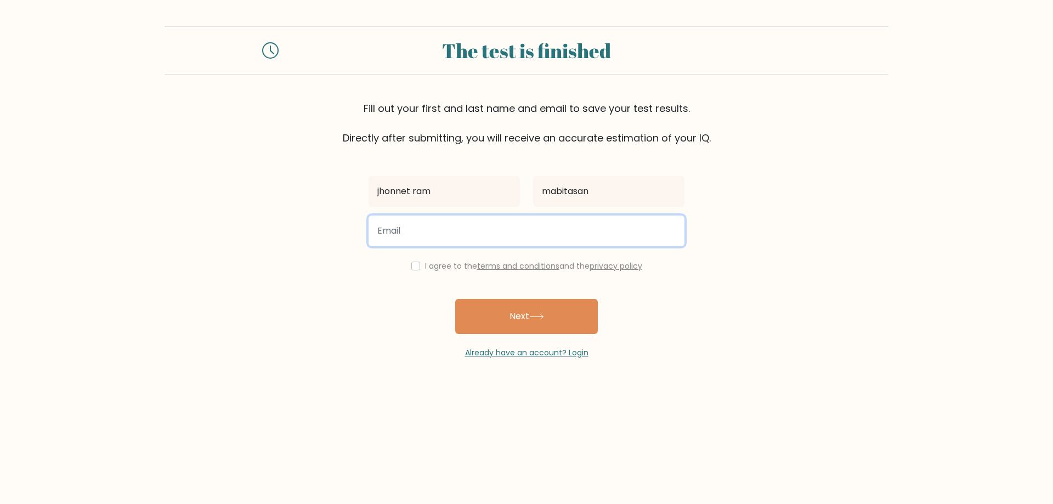
click at [496, 216] on input "email" at bounding box center [526, 230] width 316 height 31
type input "jhonnetramm@gmail.com"
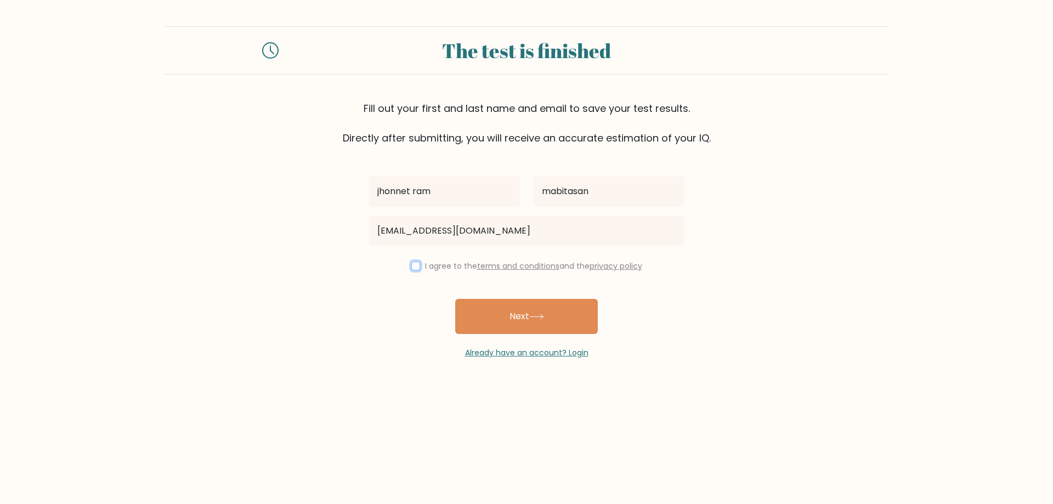
click at [411, 266] on input "checkbox" at bounding box center [415, 266] width 9 height 9
checkbox input "true"
click at [465, 319] on button "Next" at bounding box center [526, 316] width 143 height 35
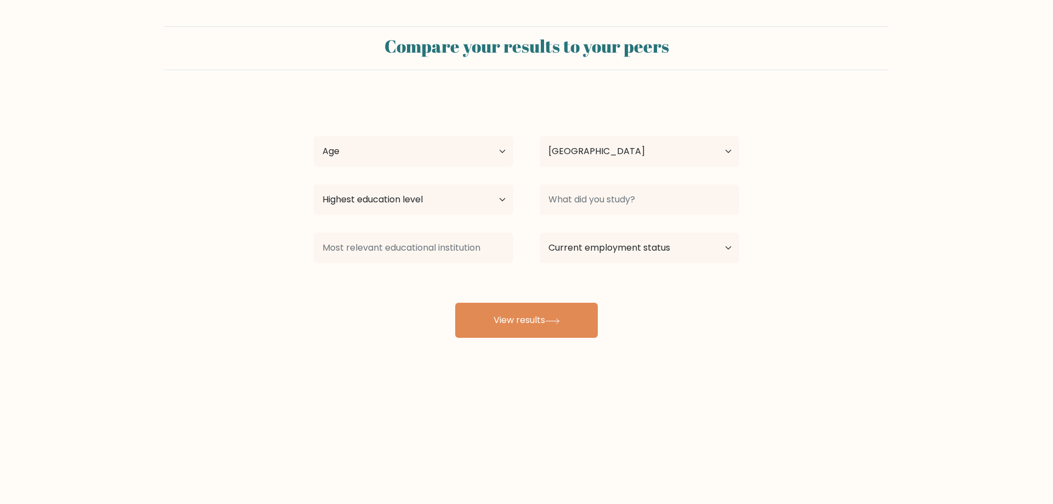
select select "PH"
click at [435, 141] on select "Age Under [DEMOGRAPHIC_DATA] [DEMOGRAPHIC_DATA] [DEMOGRAPHIC_DATA] [DEMOGRAPHIC…" at bounding box center [414, 151] width 200 height 31
select select "25_34"
click at [314, 136] on select "Age Under [DEMOGRAPHIC_DATA] [DEMOGRAPHIC_DATA] [DEMOGRAPHIC_DATA] [DEMOGRAPHIC…" at bounding box center [414, 151] width 200 height 31
click at [393, 200] on select "Highest education level No schooling Primary Lower Secondary Upper Secondary Oc…" at bounding box center [414, 199] width 200 height 31
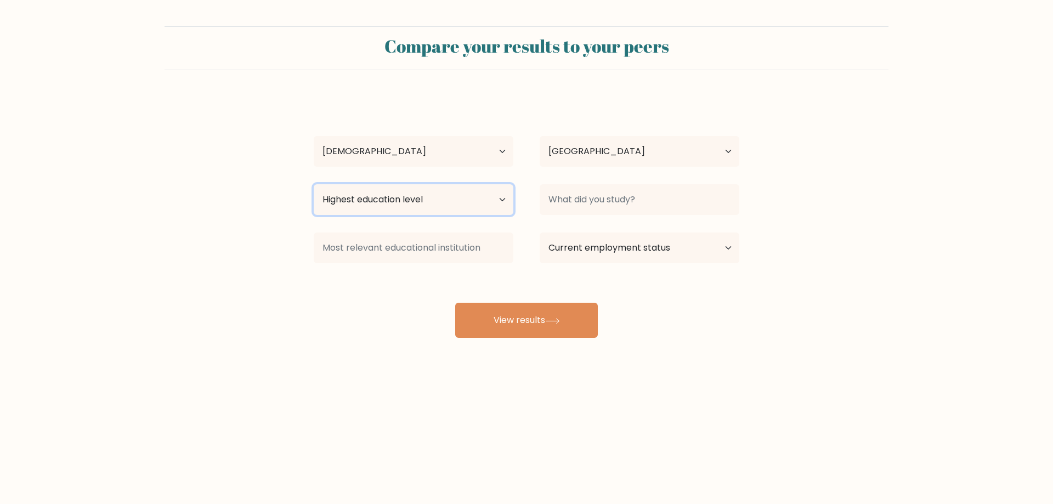
select select "bachelors_degree"
click at [314, 184] on select "Highest education level No schooling Primary Lower Secondary Upper Secondary Oc…" at bounding box center [414, 199] width 200 height 31
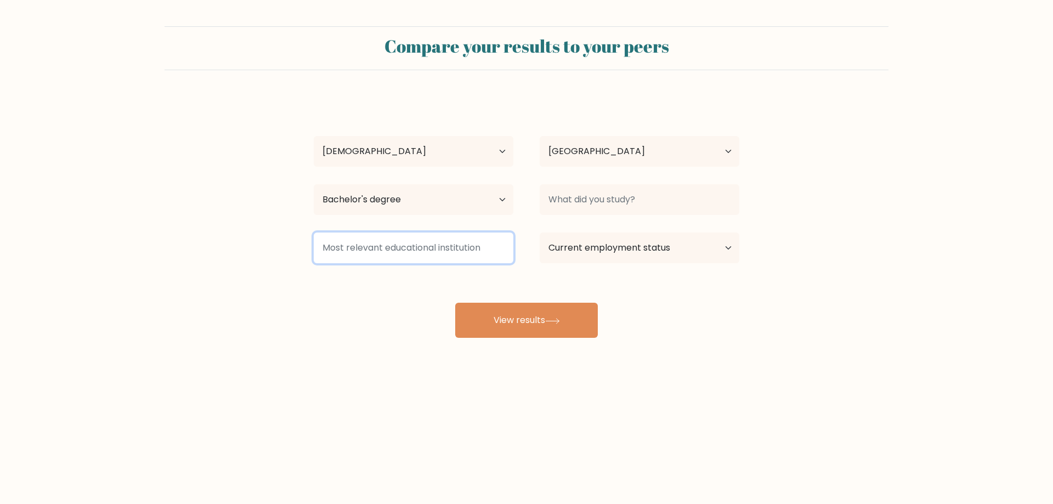
click at [393, 246] on input at bounding box center [414, 247] width 200 height 31
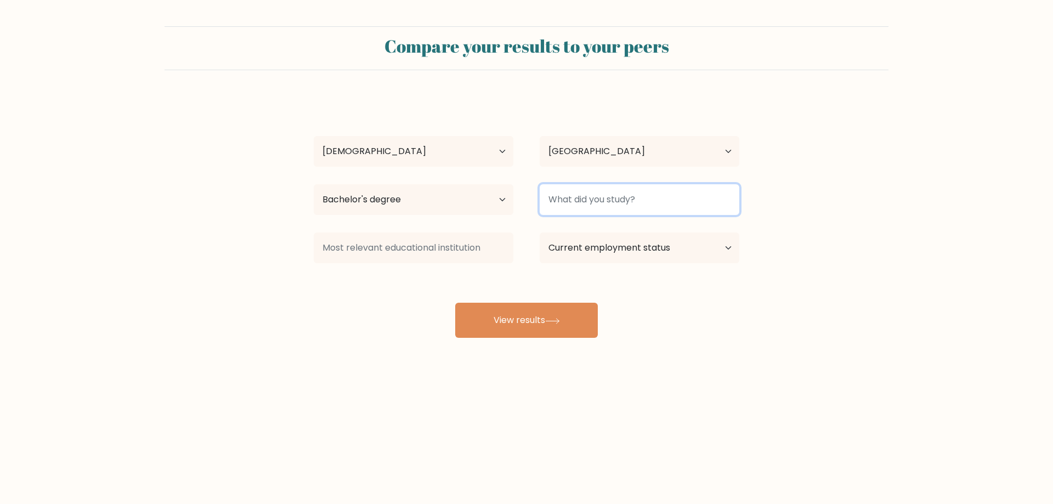
click at [583, 207] on input at bounding box center [640, 199] width 200 height 31
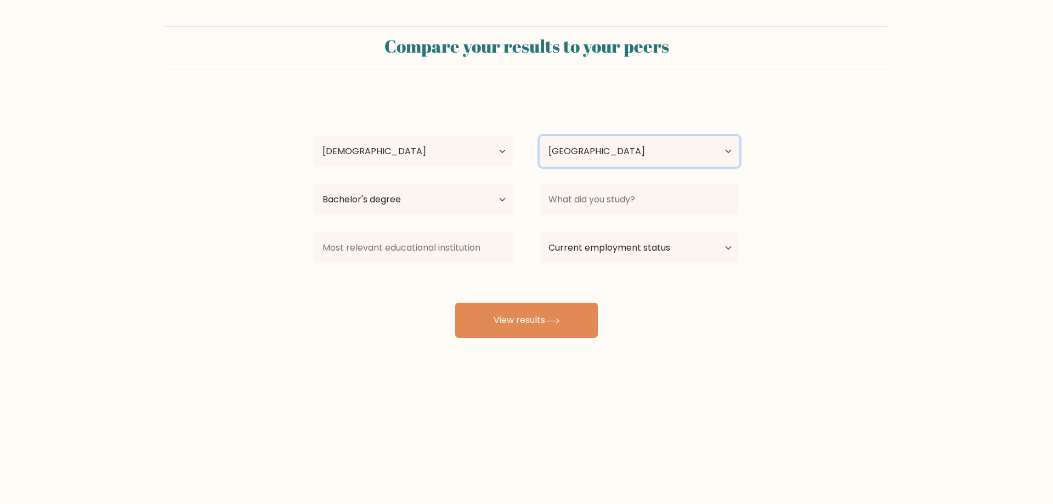
click at [583, 154] on select "Country Afghanistan Albania Algeria American Samoa Andorra Angola Anguilla Anta…" at bounding box center [640, 151] width 200 height 31
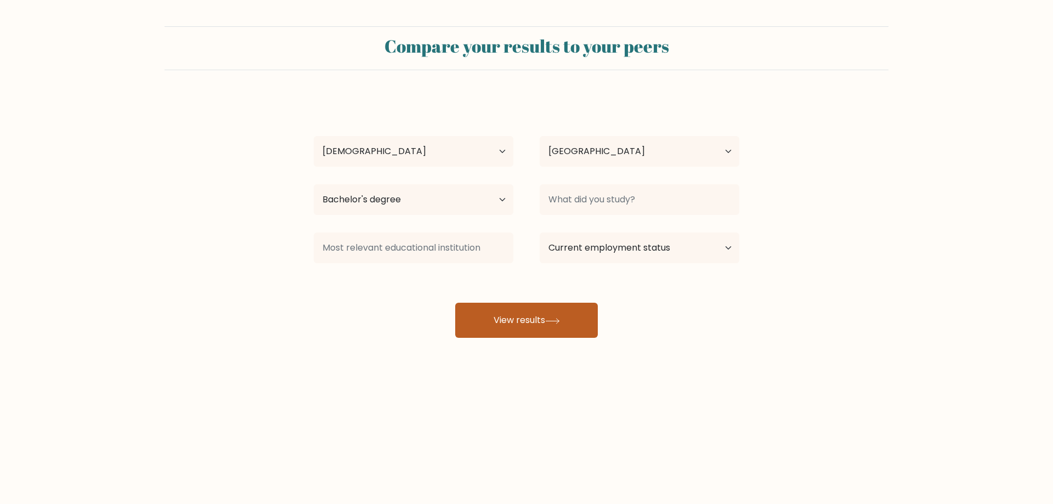
click at [459, 321] on button "View results" at bounding box center [526, 320] width 143 height 35
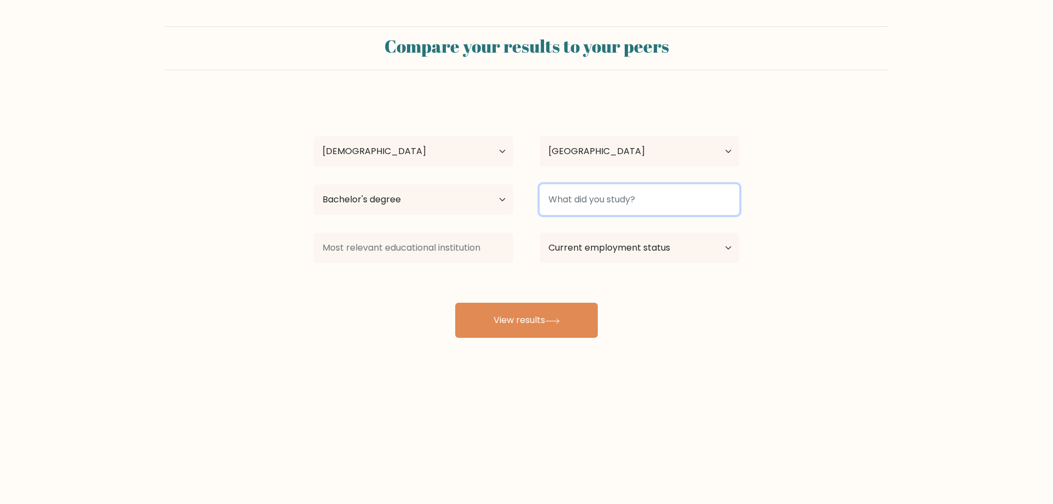
click at [573, 199] on input at bounding box center [640, 199] width 200 height 31
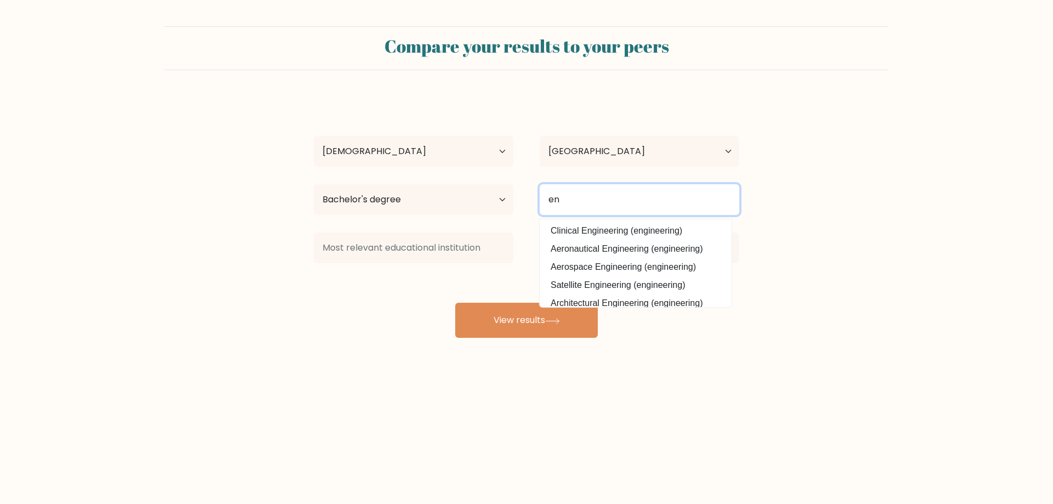
type input "e"
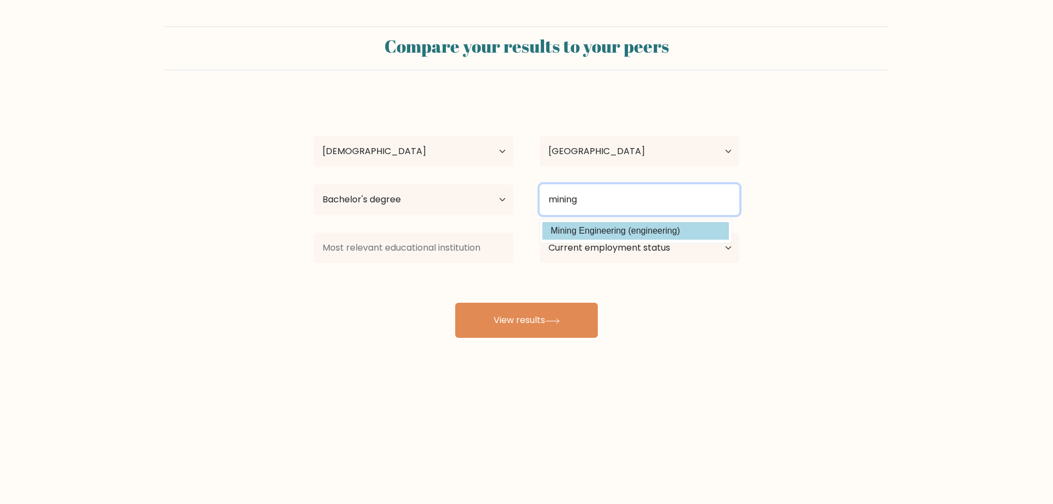
type input "mining"
click at [627, 235] on div "jhonnet ram mabitasan Age Under 18 years old 18-24 years old 25-34 years old 35…" at bounding box center [526, 217] width 439 height 241
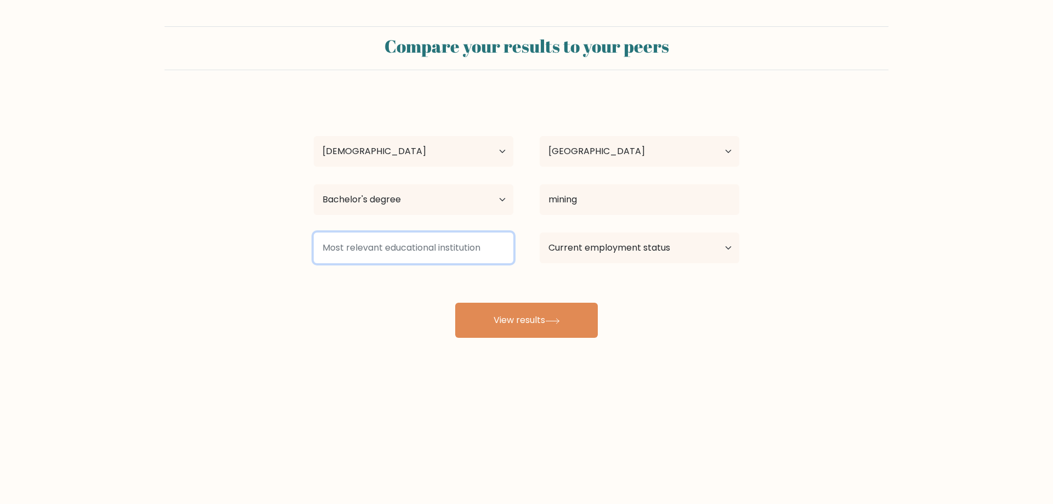
click at [465, 247] on input at bounding box center [414, 247] width 200 height 31
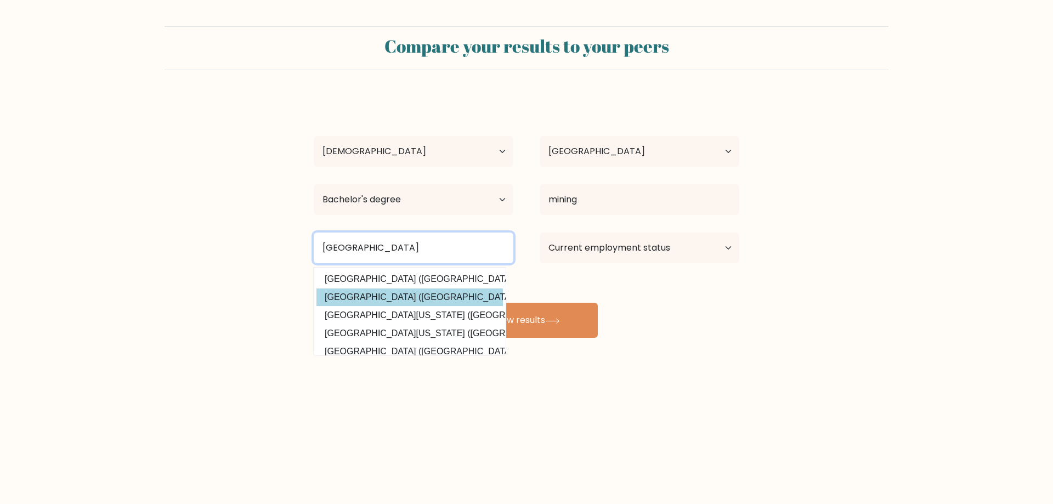
type input "university of southeas"
click at [467, 299] on div "jhonnet ram mabitasan Age Under 18 years old 18-24 years old 25-34 years old 35…" at bounding box center [526, 217] width 439 height 241
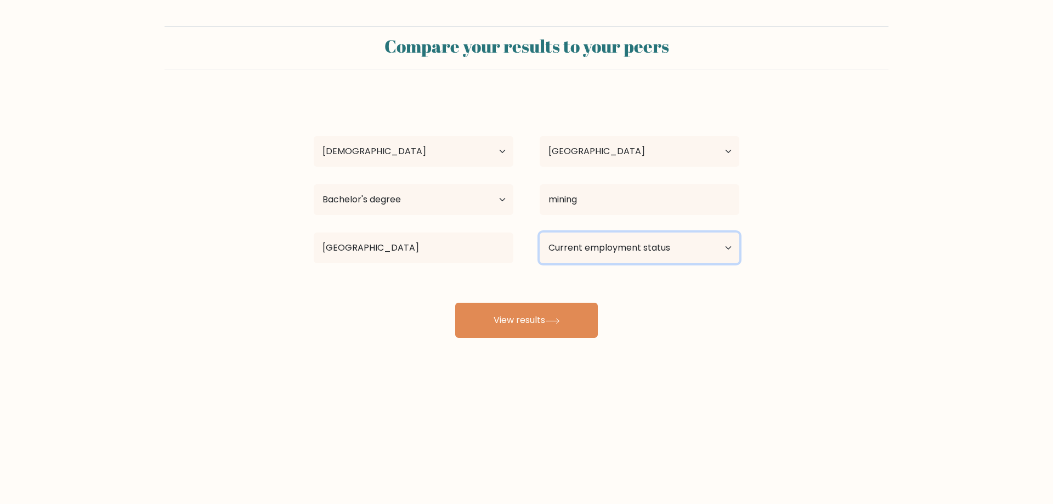
click at [590, 251] on select "Current employment status Employed Student Retired Other / prefer not to answer" at bounding box center [640, 247] width 200 height 31
select select "employed"
click at [540, 232] on select "Current employment status Employed Student Retired Other / prefer not to answer" at bounding box center [640, 247] width 200 height 31
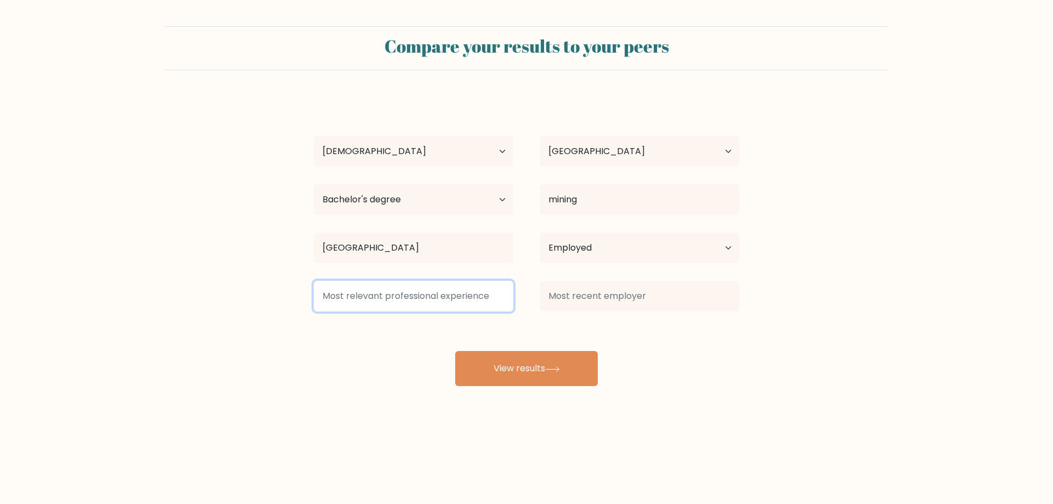
click at [403, 301] on input at bounding box center [414, 296] width 200 height 31
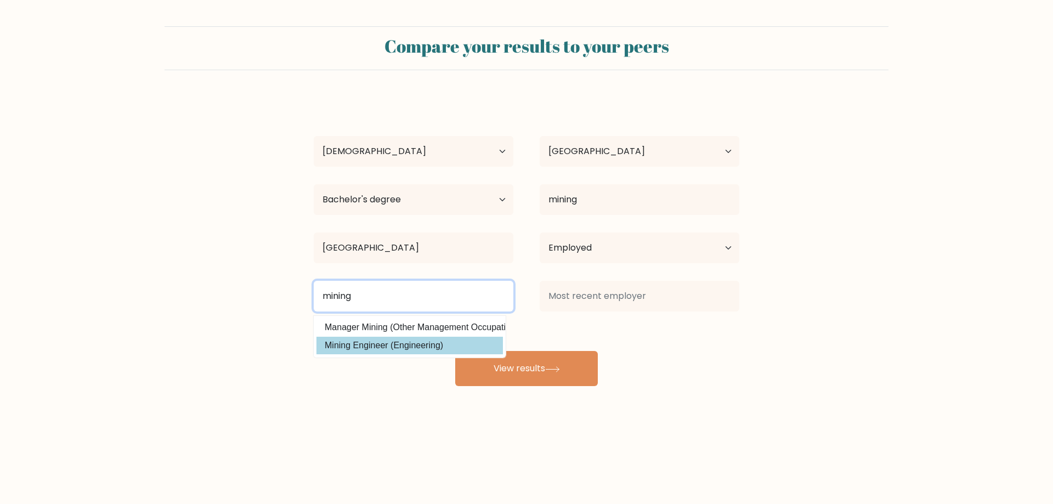
type input "mining"
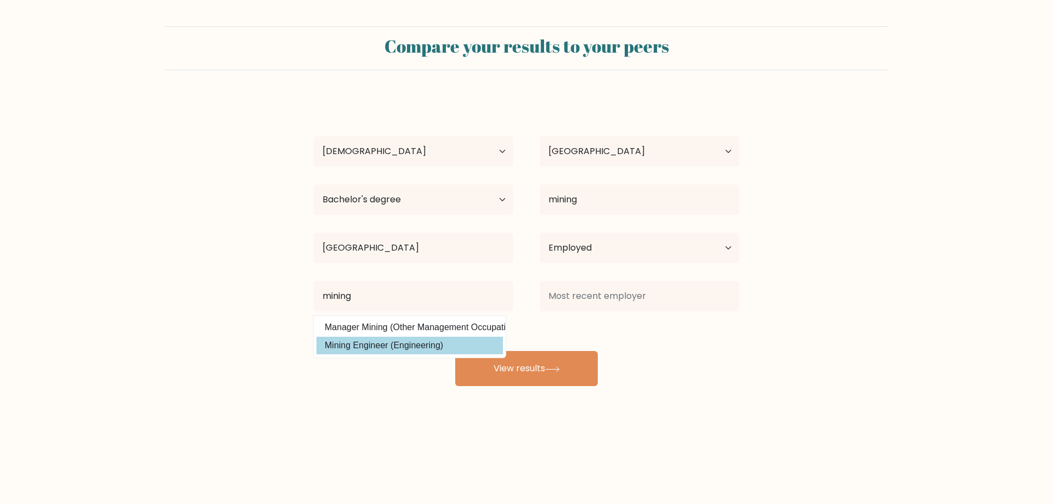
click at [435, 343] on div "jhonnet ram mabitasan Age Under 18 years old 18-24 years old 25-34 years old 35…" at bounding box center [526, 242] width 439 height 290
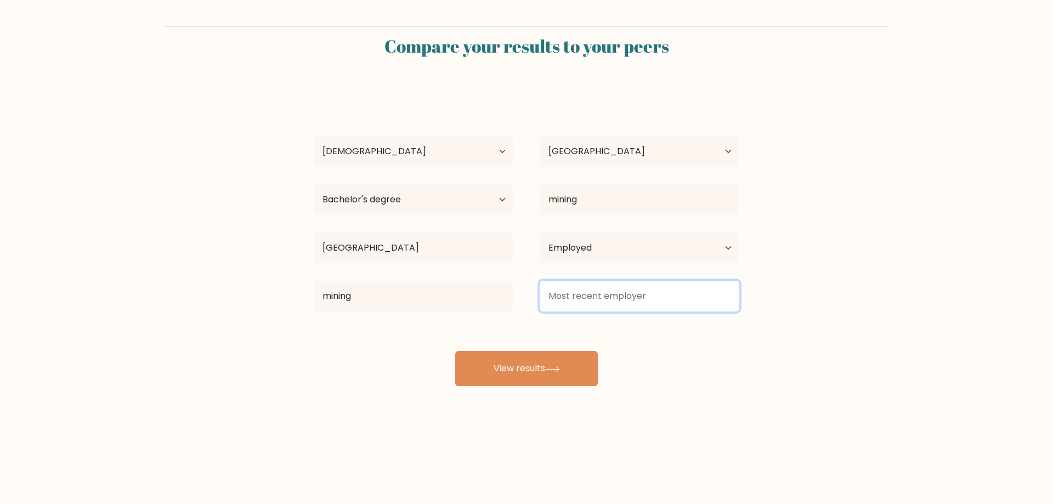
click at [585, 290] on input at bounding box center [640, 296] width 200 height 31
type input "H"
type input "G"
type input "HMC"
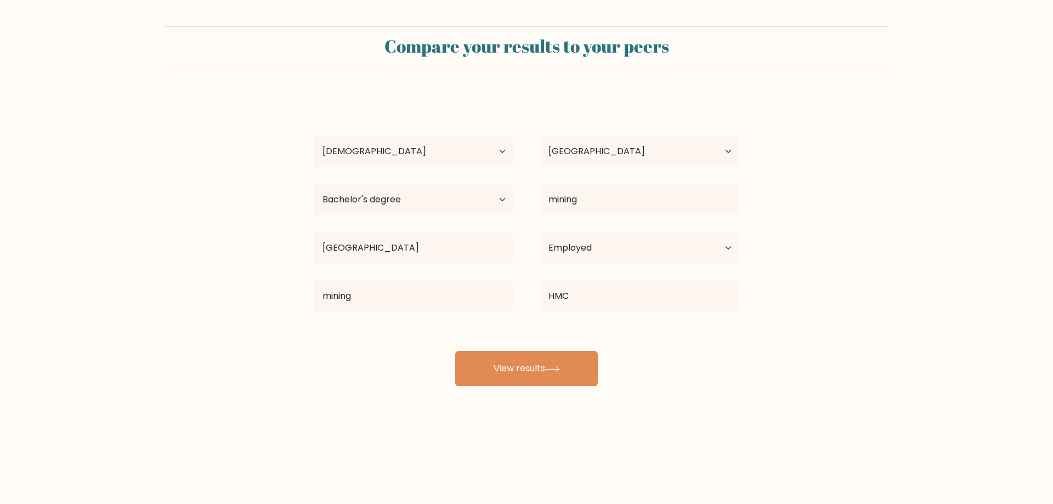
click at [461, 333] on div "jhonnet ram mabitasan Age Under 18 years old 18-24 years old 25-34 years old 35…" at bounding box center [526, 242] width 439 height 290
click at [519, 360] on button "View results" at bounding box center [526, 368] width 143 height 35
